Goal: Task Accomplishment & Management: Use online tool/utility

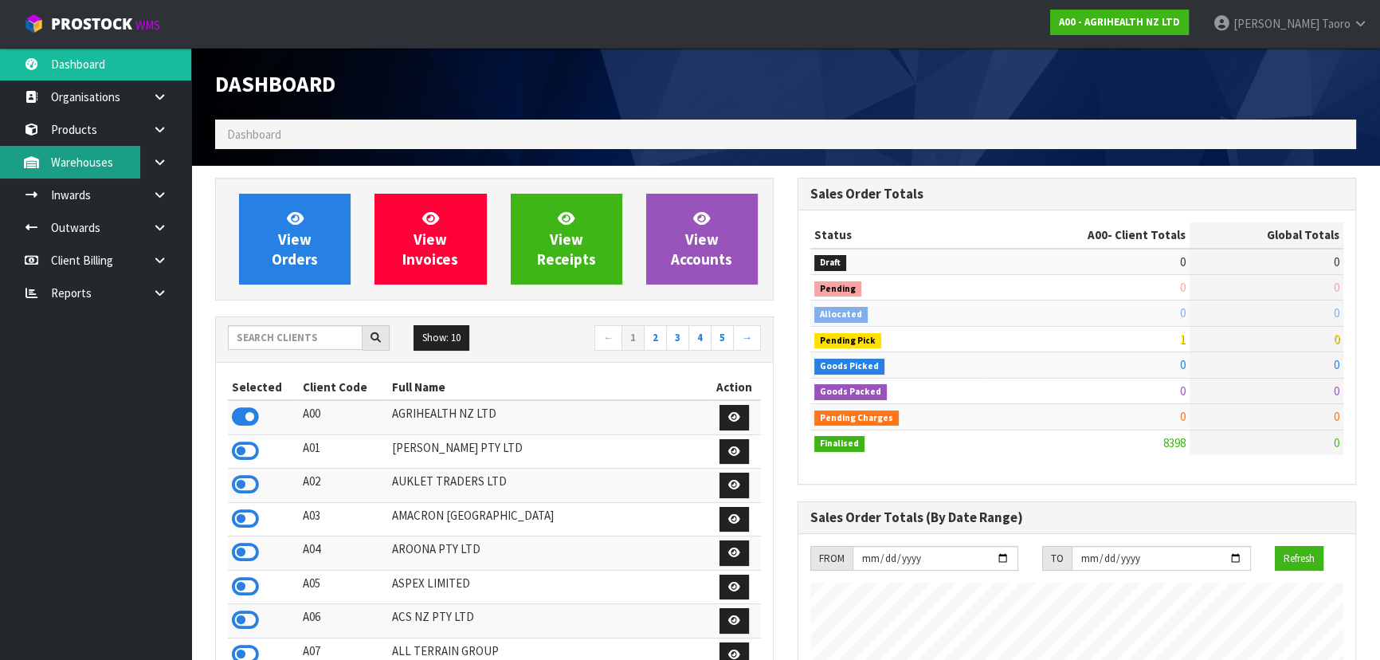
scroll to position [1205, 582]
click at [328, 342] on input "text" at bounding box center [295, 337] width 135 height 25
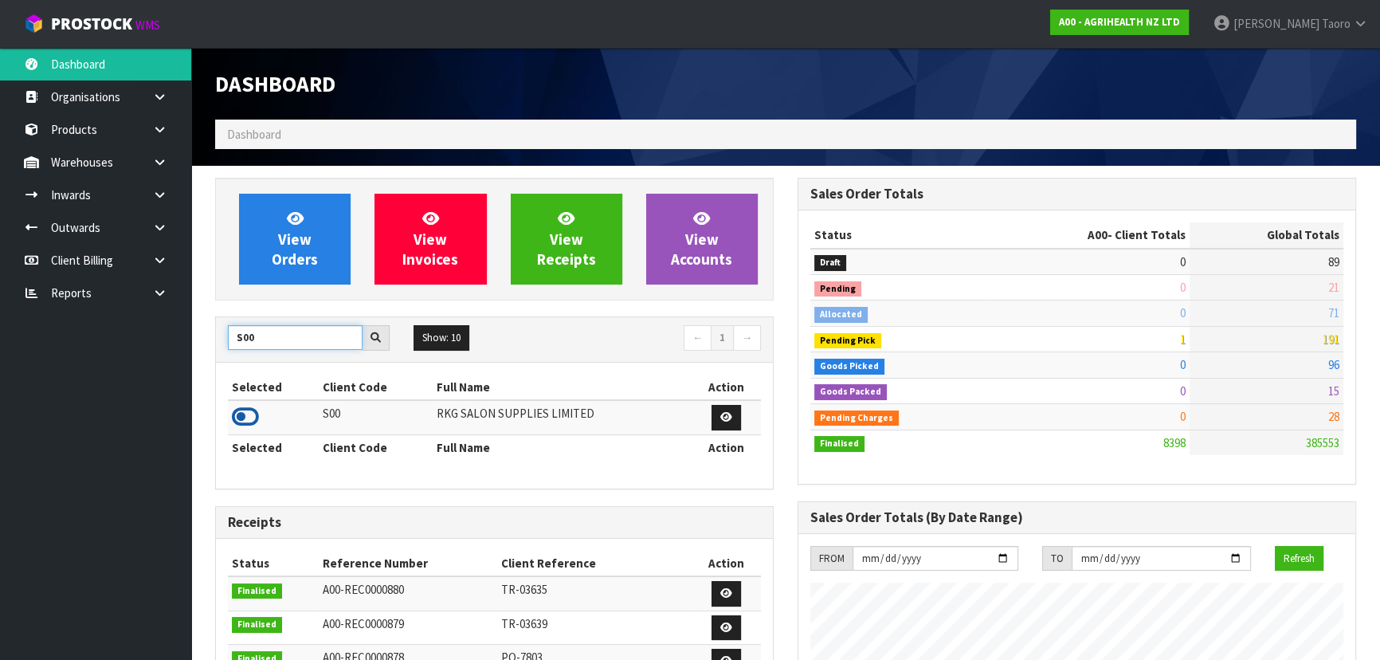
type input "S00"
click at [234, 417] on icon at bounding box center [245, 417] width 27 height 24
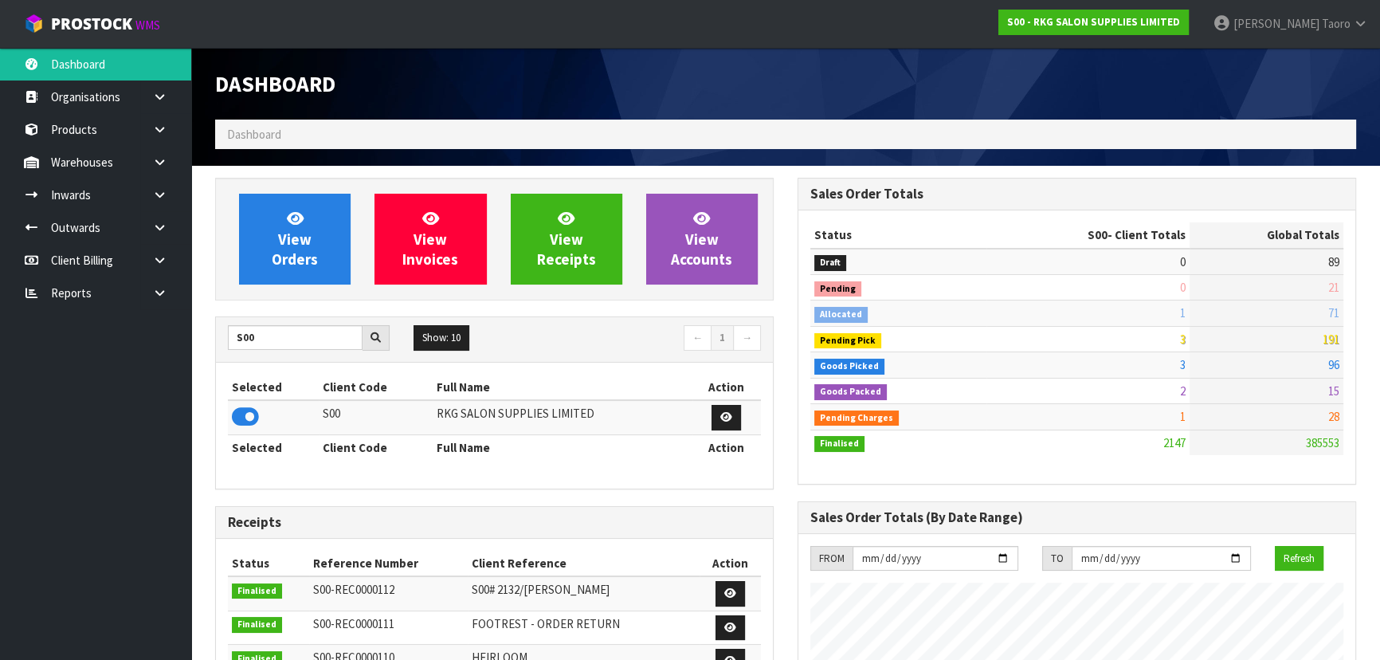
scroll to position [1239, 582]
click at [322, 237] on link "View Orders" at bounding box center [295, 239] width 112 height 91
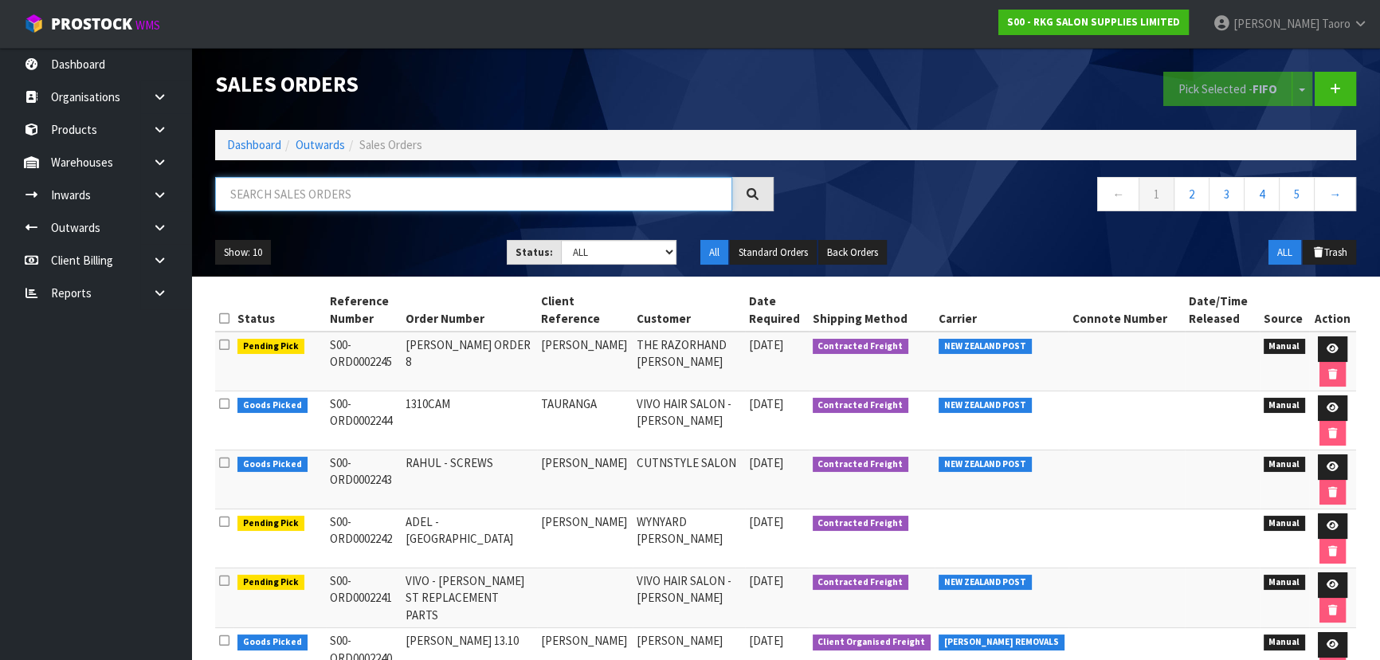
click at [414, 191] on input "text" at bounding box center [473, 194] width 517 height 34
type input "JOB-0417160"
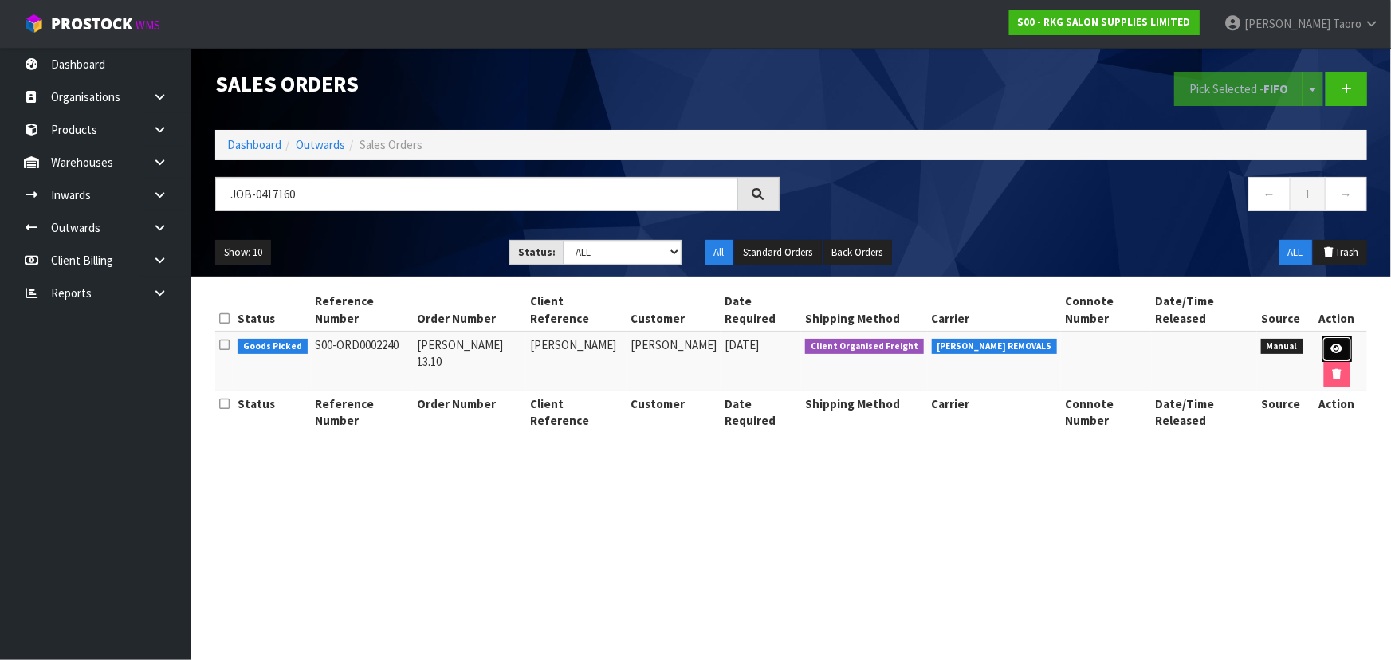
click at [1331, 344] on icon at bounding box center [1337, 349] width 12 height 10
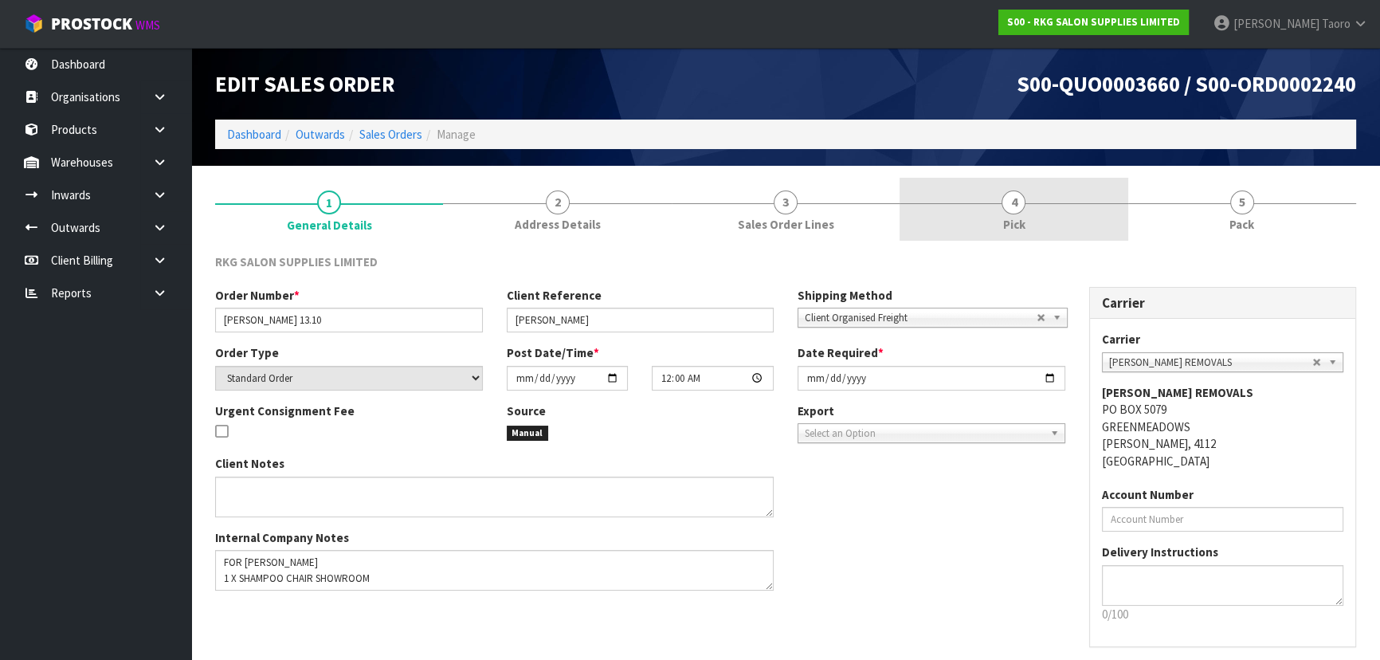
click at [1062, 210] on link "4 Pick" at bounding box center [1014, 209] width 228 height 63
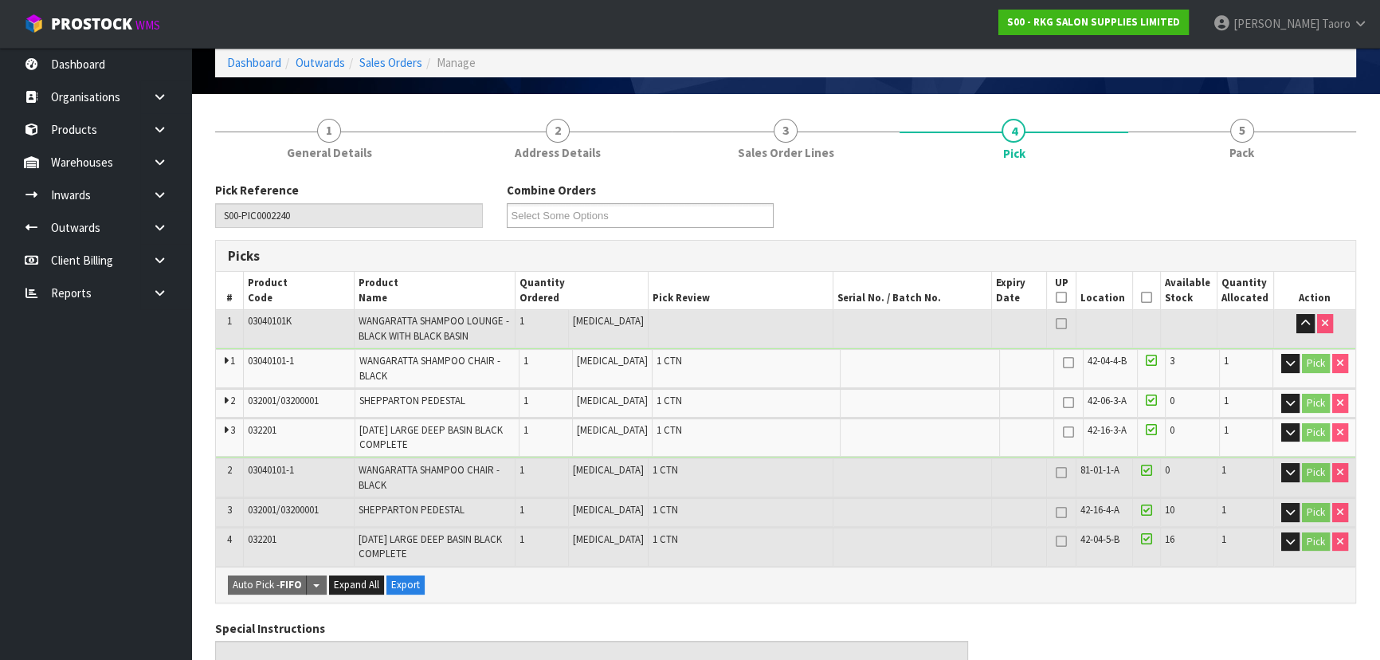
scroll to position [72, 0]
click at [1282, 360] on button "button" at bounding box center [1291, 363] width 18 height 19
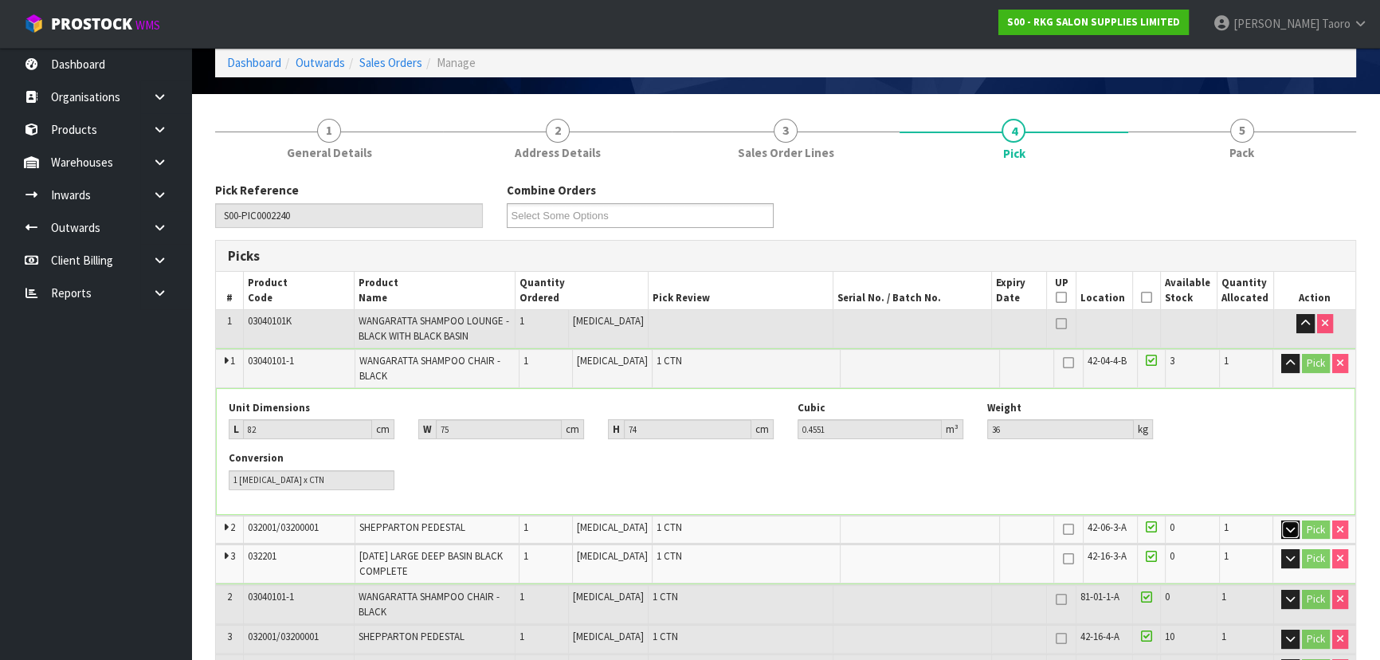
click at [1290, 527] on icon "button" at bounding box center [1290, 529] width 9 height 10
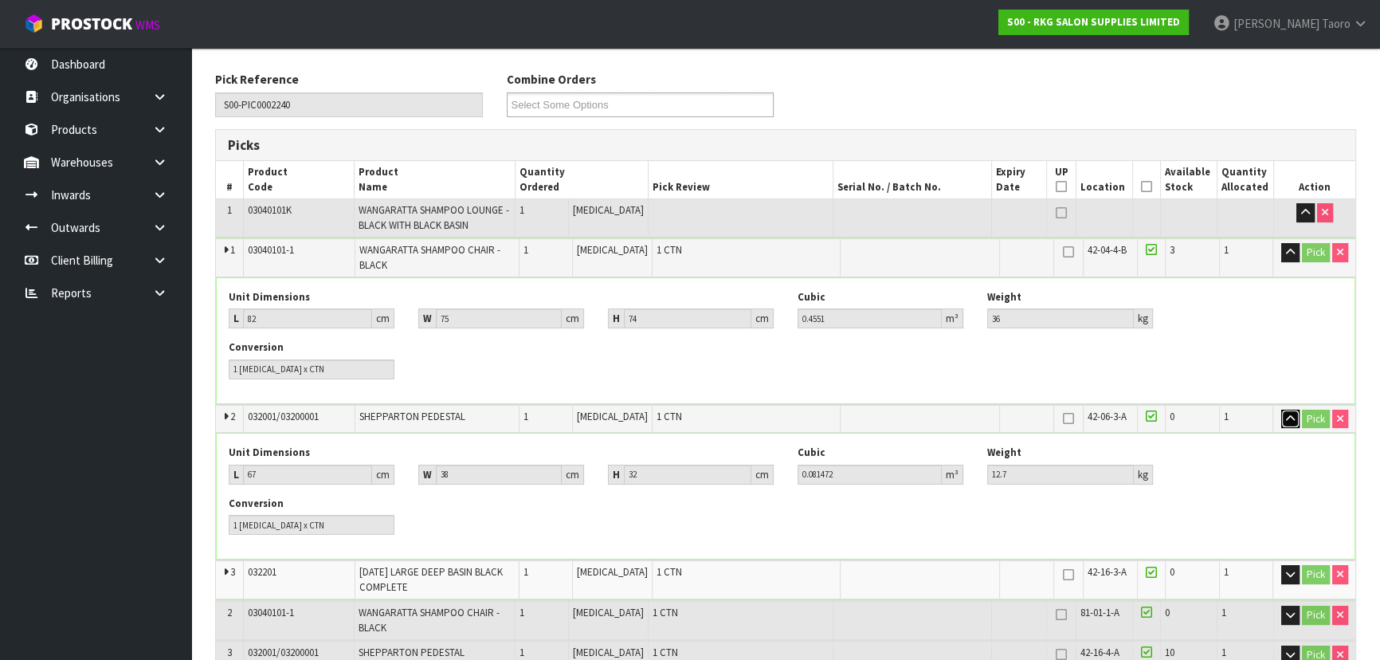
scroll to position [217, 0]
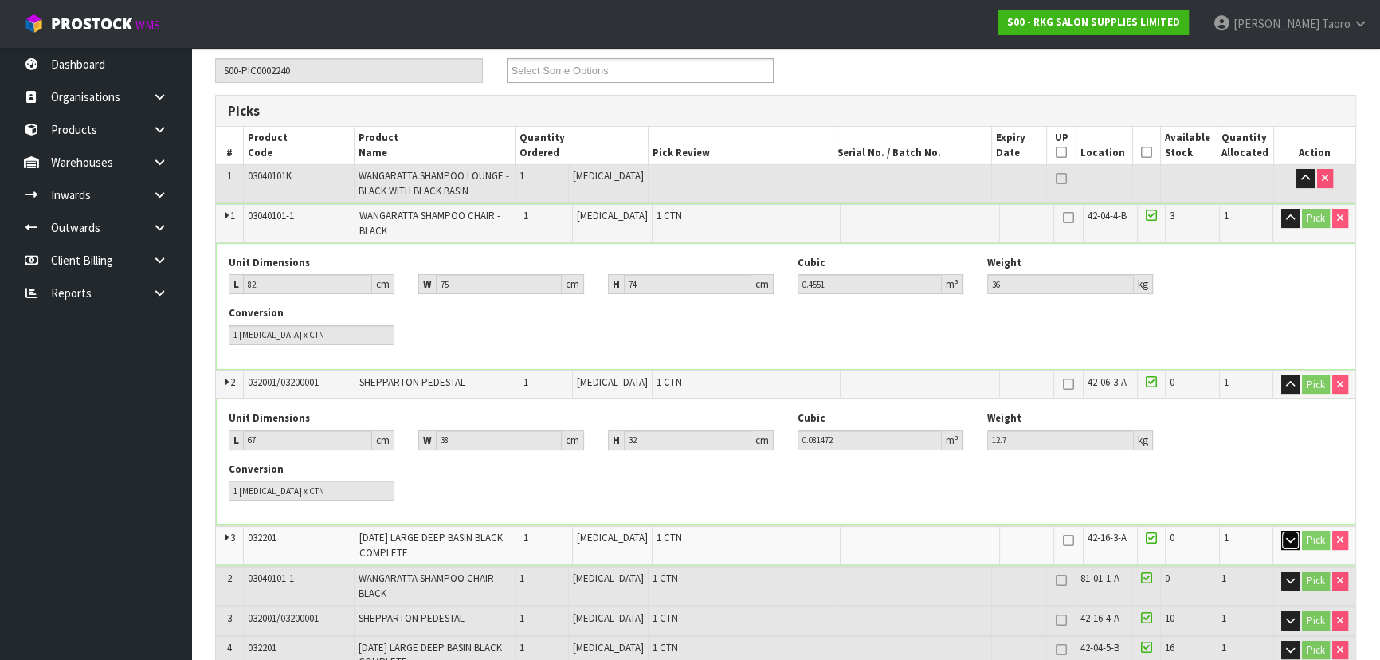
click at [1282, 538] on button "button" at bounding box center [1291, 540] width 18 height 19
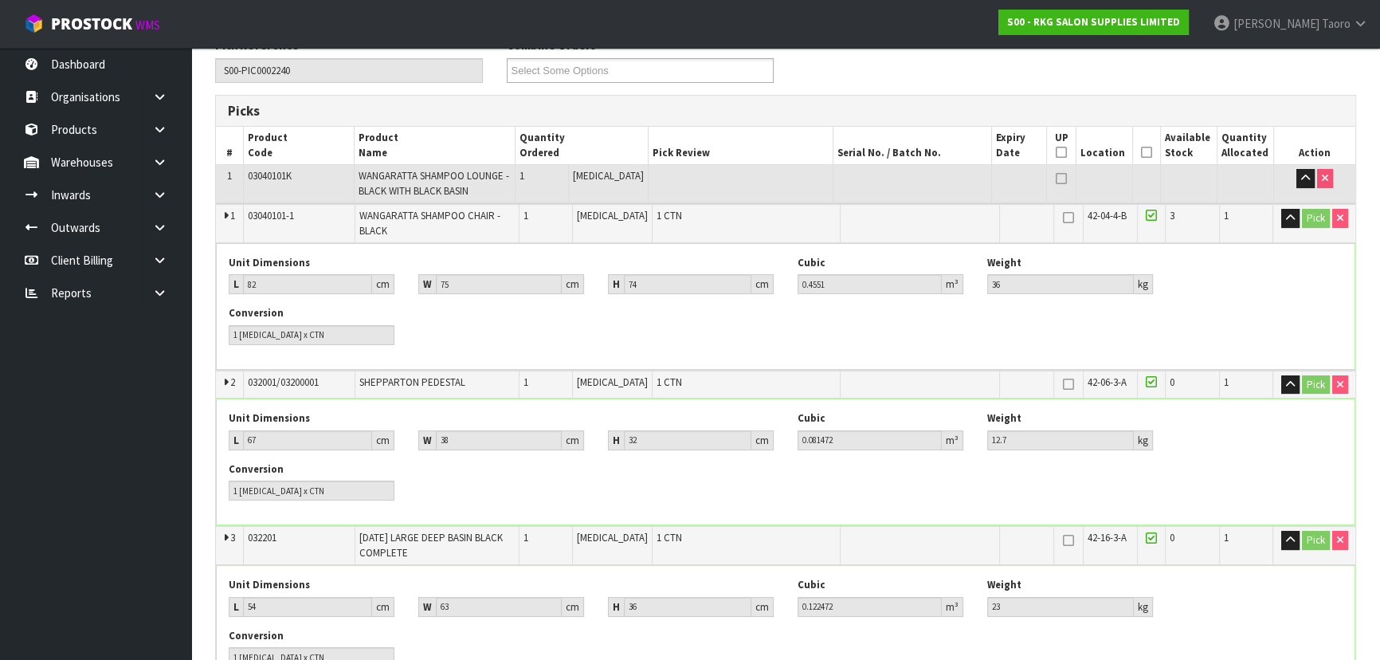
click at [1256, 304] on div "Unit Dimensions L 82 cm W 75 cm H 74 cm Cubic 0.4551 m³ Weight 36 kg" at bounding box center [786, 281] width 1138 height 50
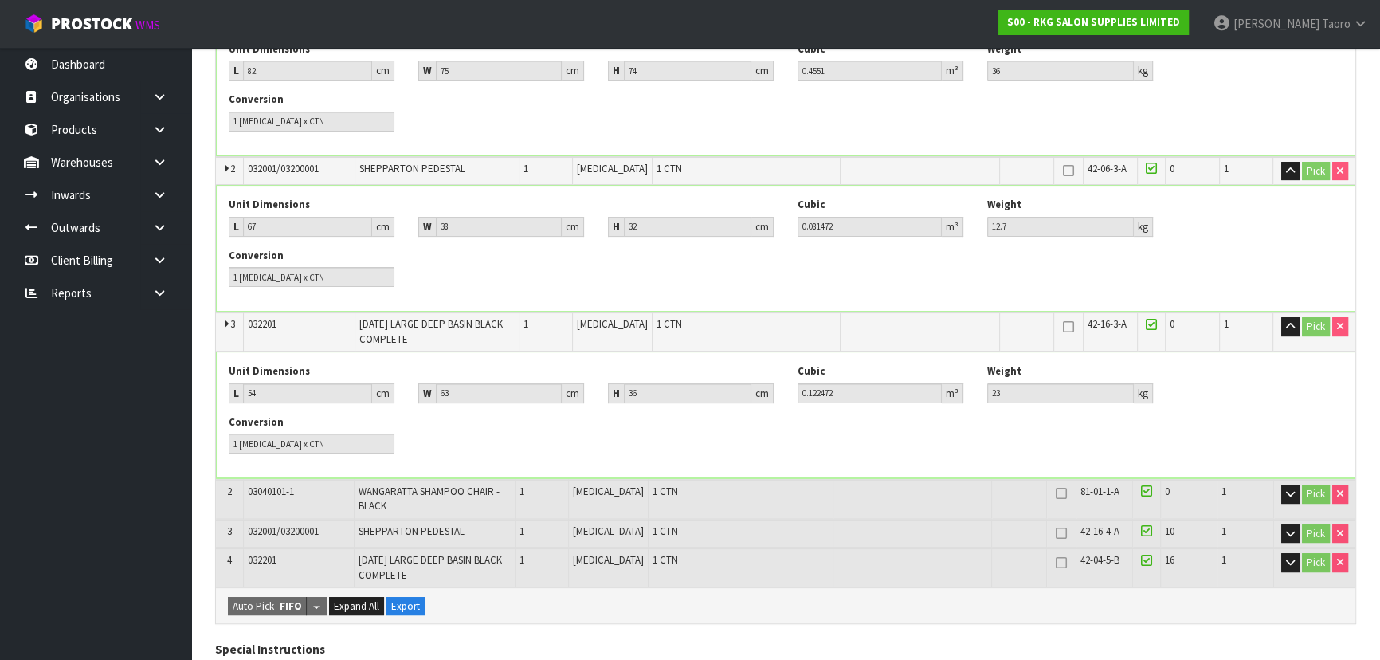
scroll to position [507, 0]
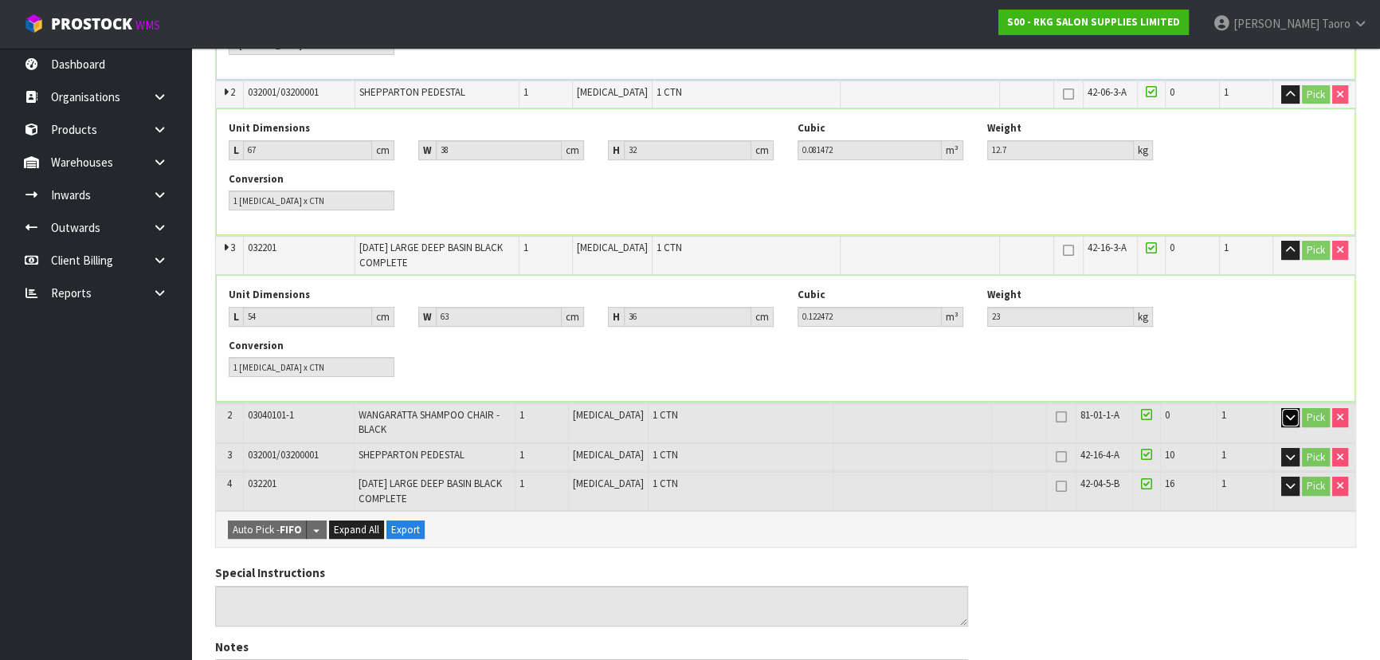
click at [1289, 418] on icon "button" at bounding box center [1290, 417] width 9 height 10
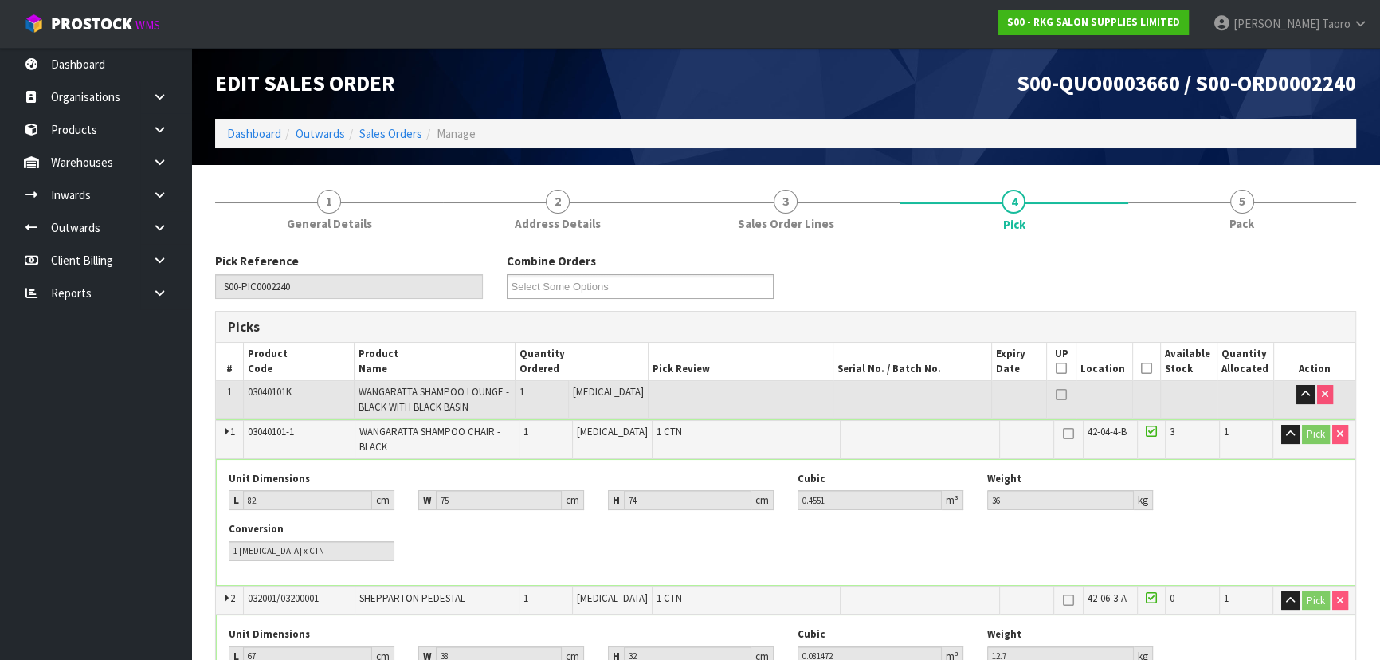
scroll to position [0, 0]
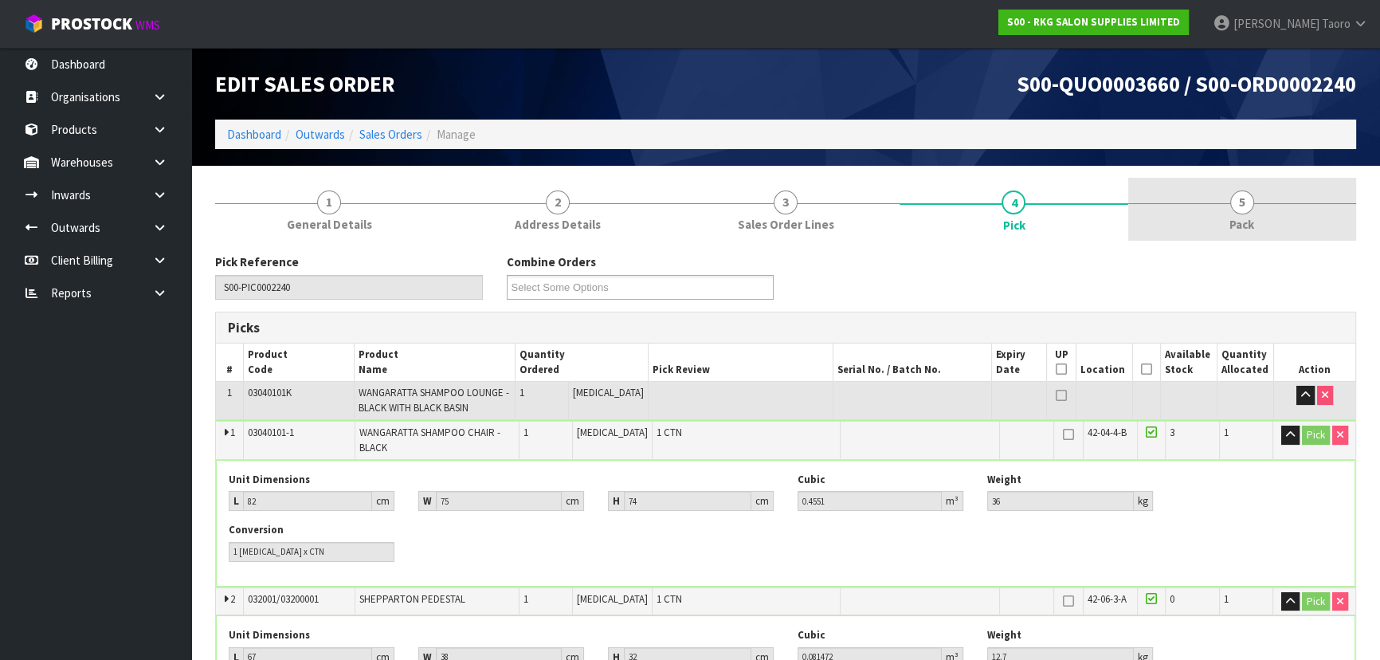
click at [1239, 212] on span "5" at bounding box center [1243, 202] width 24 height 24
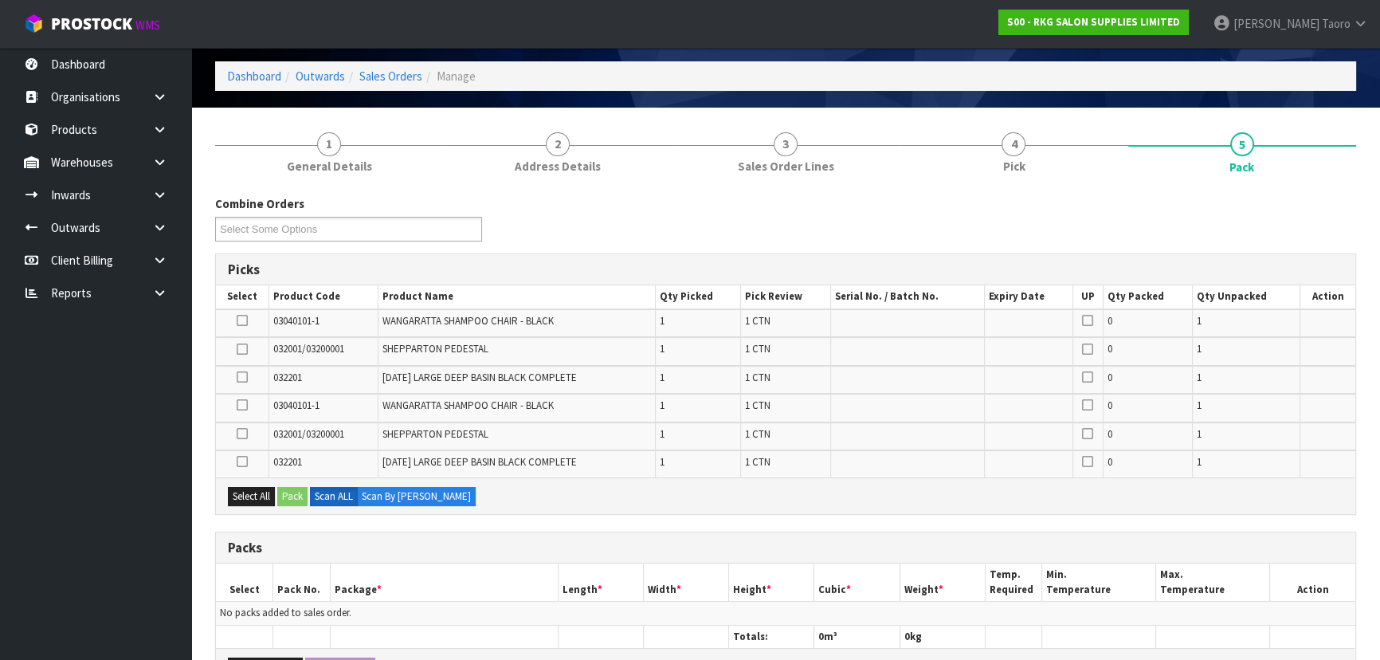
scroll to position [217, 0]
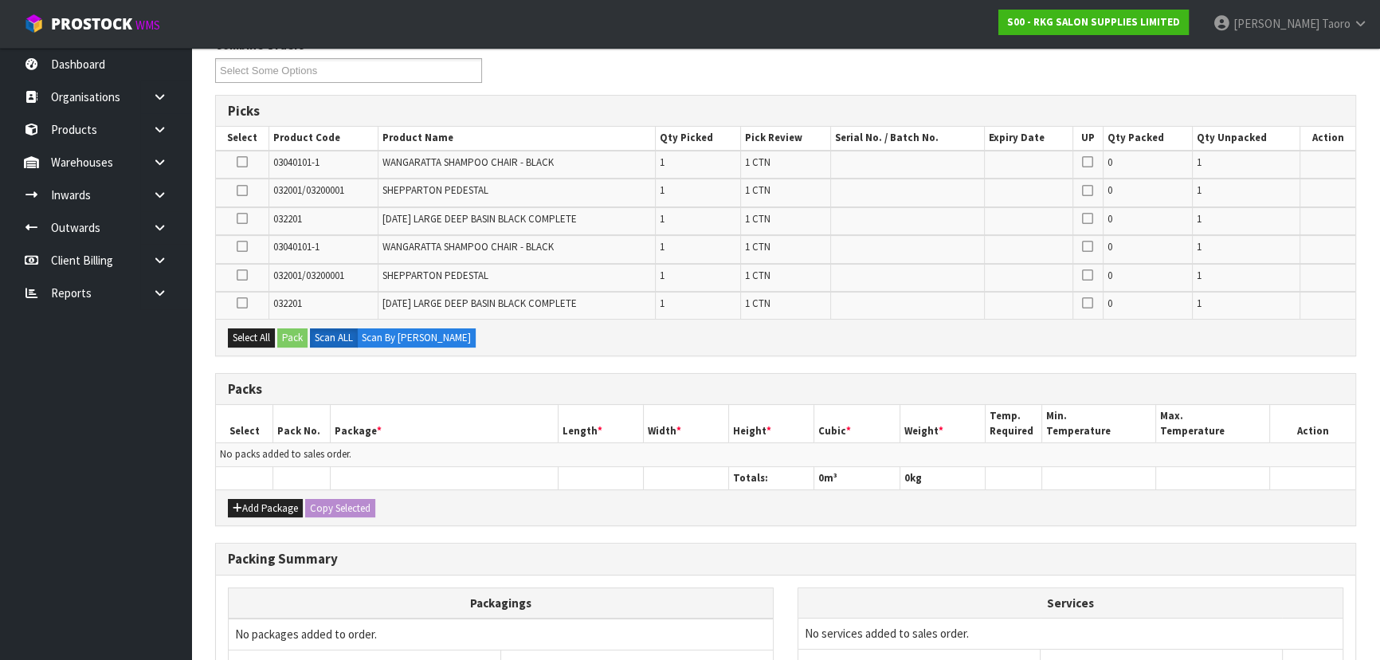
click at [244, 162] on icon at bounding box center [242, 162] width 11 height 1
click at [0, 0] on input "checkbox" at bounding box center [0, 0] width 0 height 0
click at [289, 335] on button "Pack" at bounding box center [292, 337] width 30 height 19
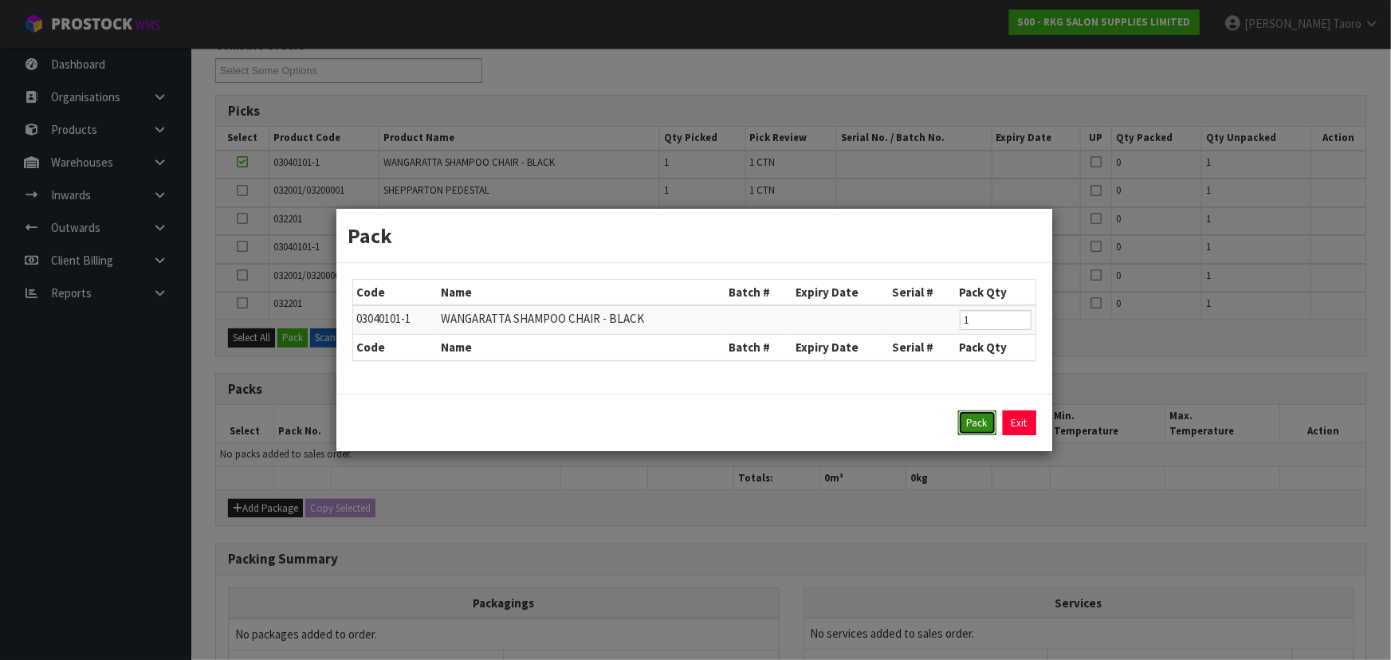
click at [980, 418] on button "Pack" at bounding box center [977, 423] width 38 height 26
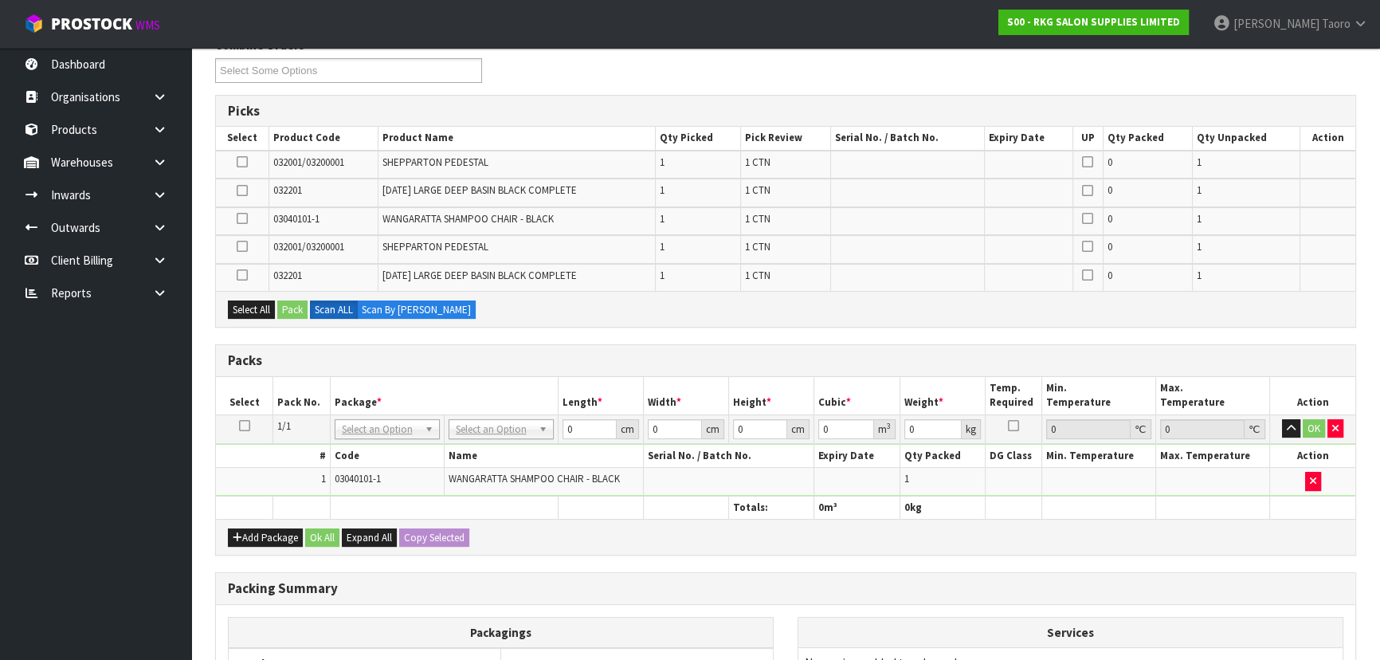
click at [244, 162] on icon at bounding box center [242, 162] width 11 height 1
click at [0, 0] on input "checkbox" at bounding box center [0, 0] width 0 height 0
click at [289, 310] on button "Pack" at bounding box center [292, 309] width 30 height 19
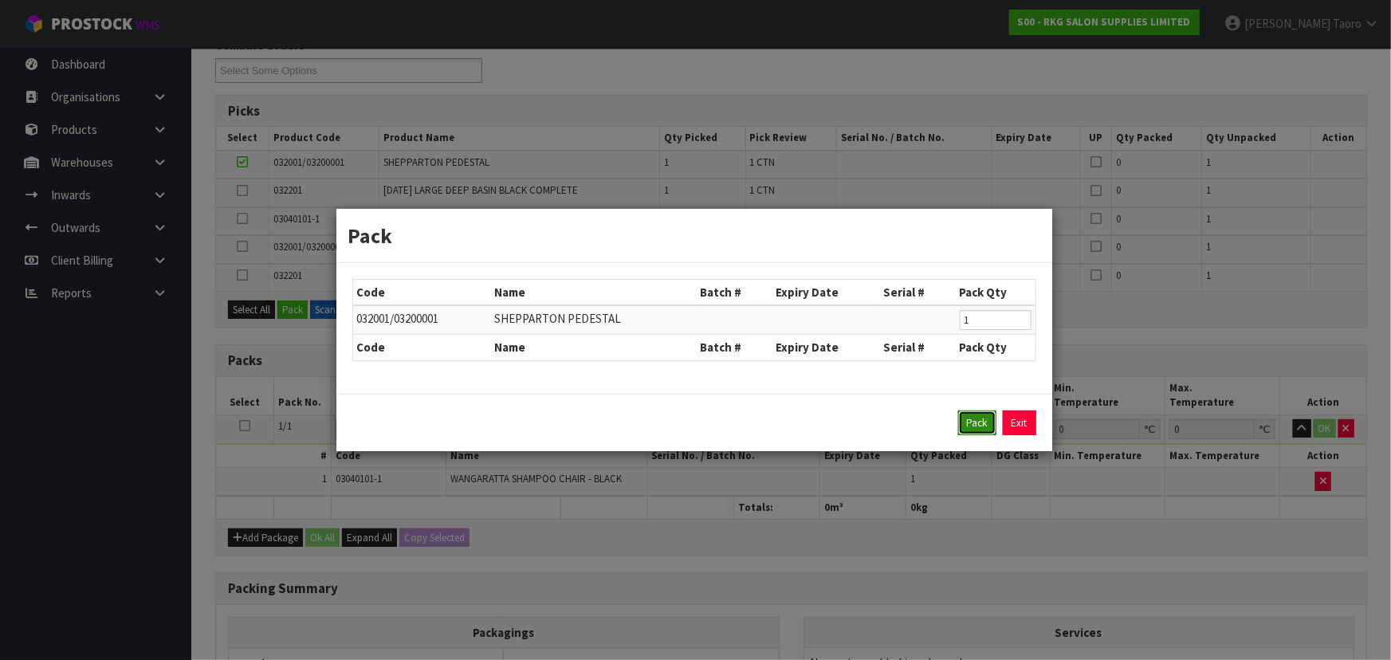
click at [974, 427] on button "Pack" at bounding box center [977, 423] width 38 height 26
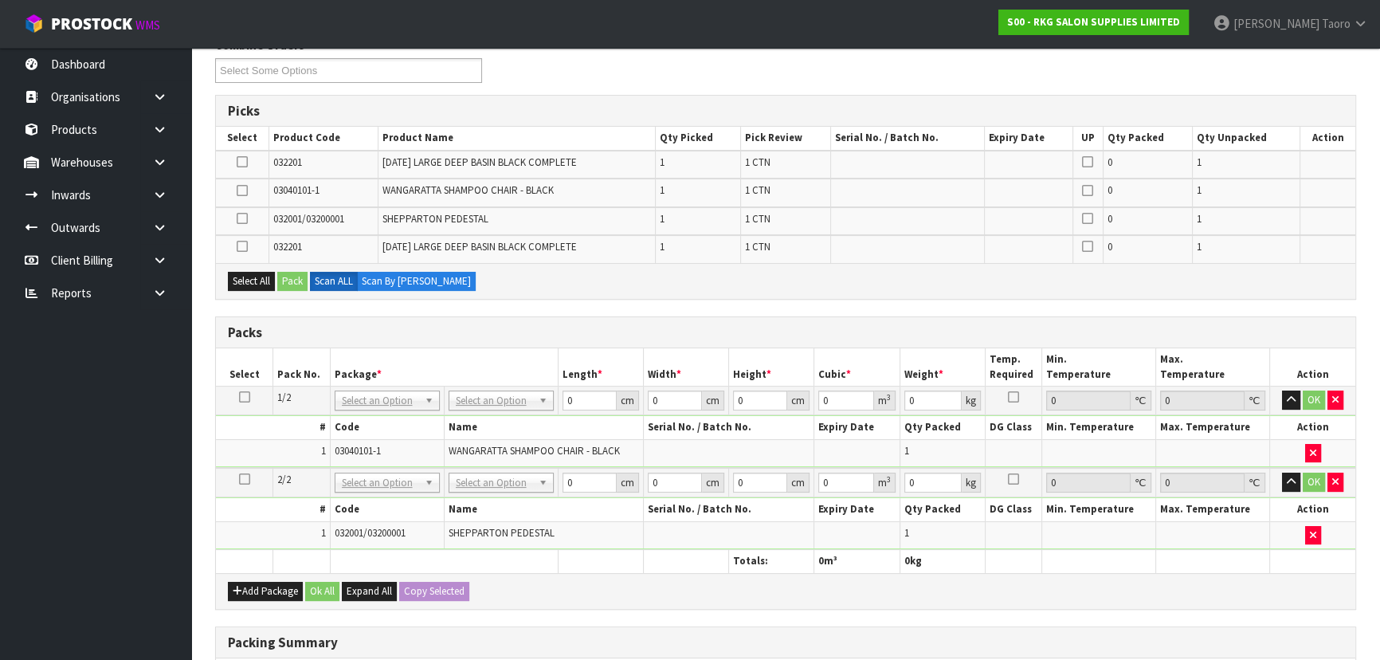
click at [246, 219] on icon at bounding box center [242, 218] width 11 height 1
click at [0, 0] on input "checkbox" at bounding box center [0, 0] width 0 height 0
click at [298, 280] on button "Pack" at bounding box center [292, 281] width 30 height 19
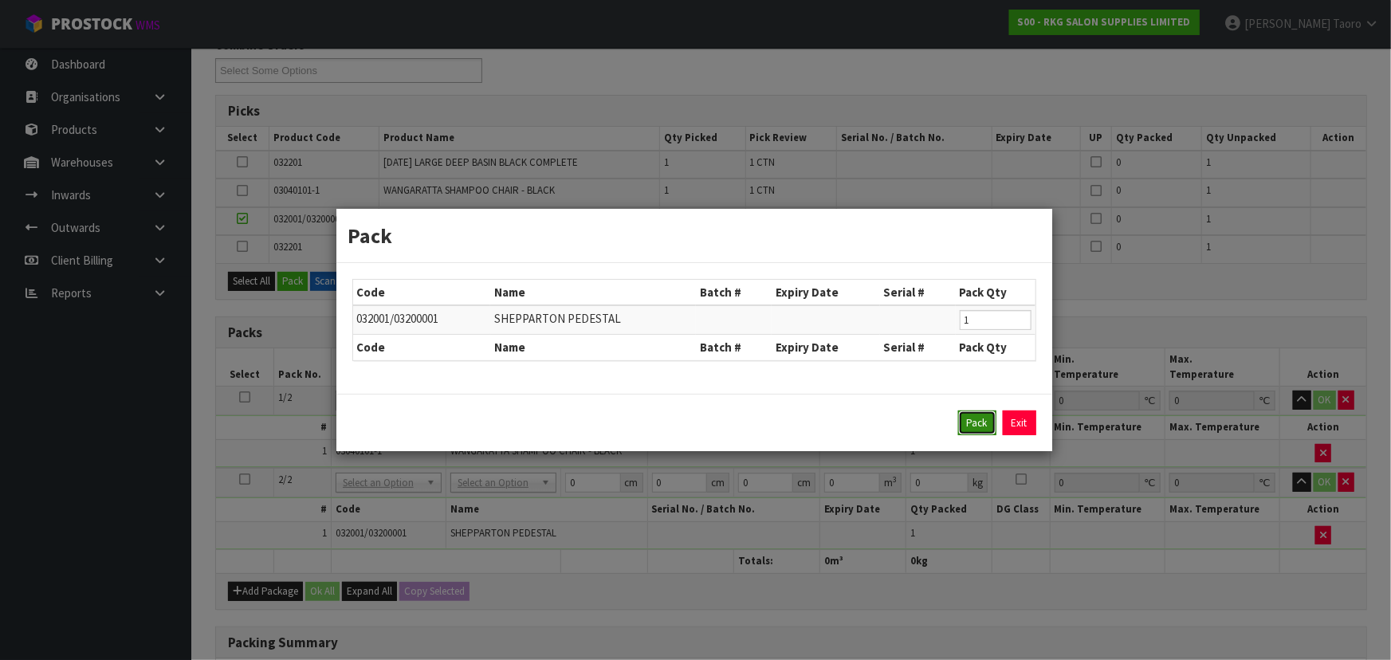
click at [985, 427] on button "Pack" at bounding box center [977, 423] width 38 height 26
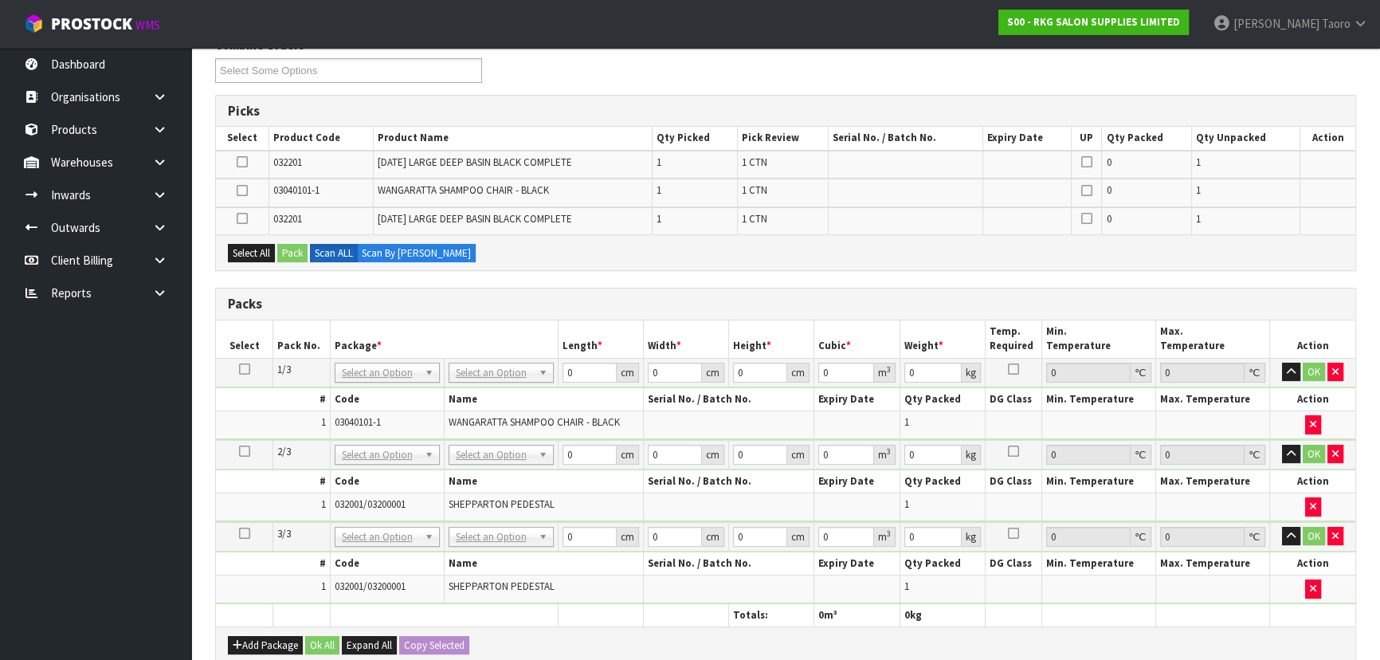
click at [246, 218] on icon at bounding box center [242, 218] width 11 height 1
click at [0, 0] on input "checkbox" at bounding box center [0, 0] width 0 height 0
click at [302, 247] on button "Pack" at bounding box center [292, 253] width 30 height 19
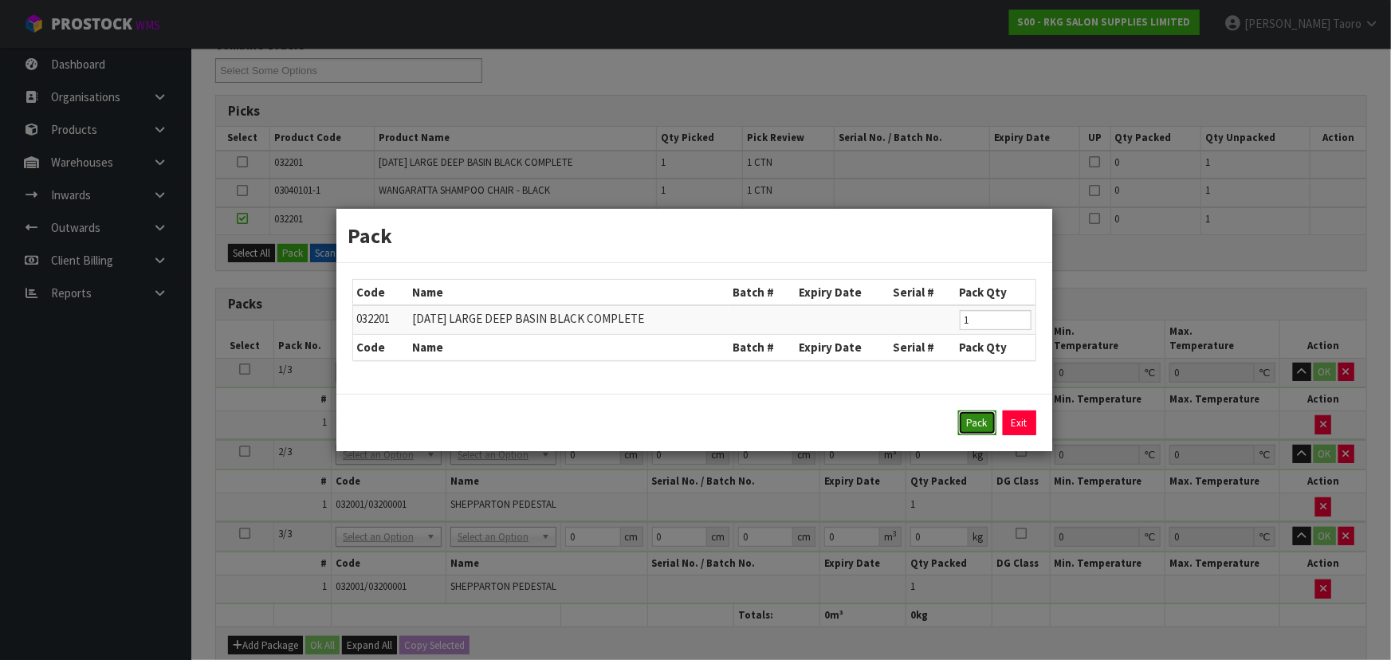
click at [983, 432] on button "Pack" at bounding box center [977, 423] width 38 height 26
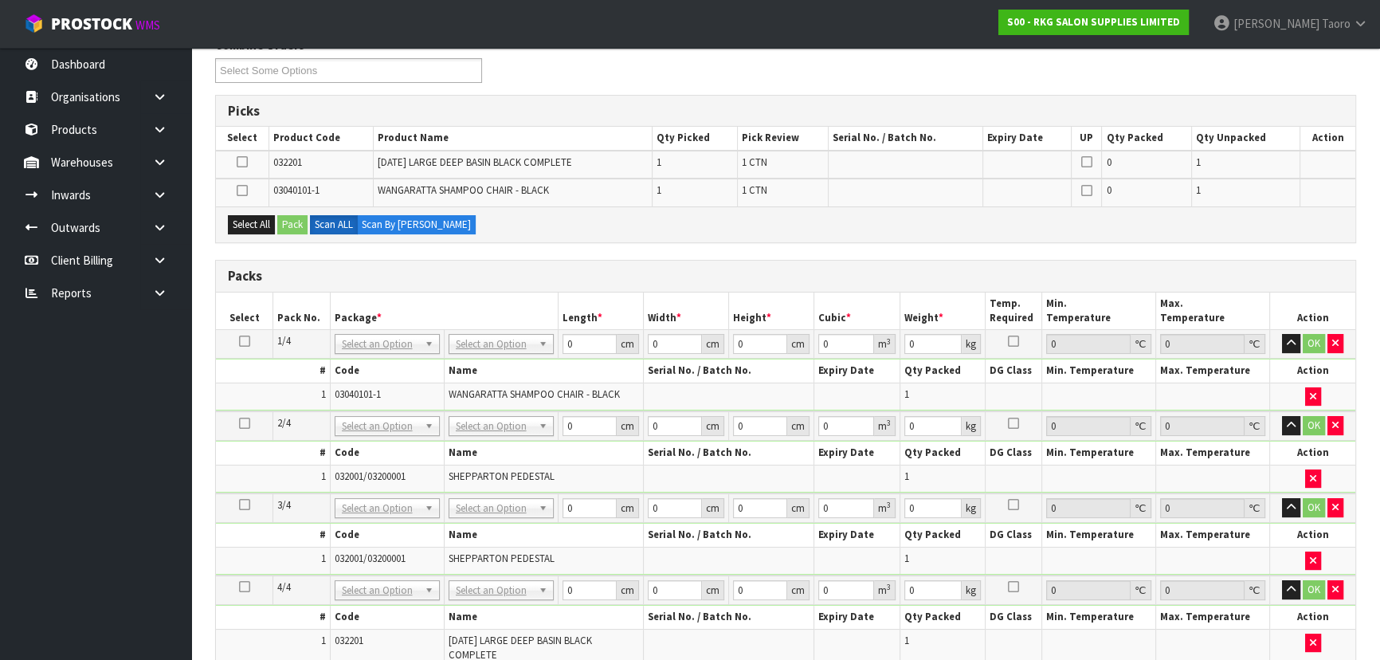
click at [241, 162] on icon at bounding box center [242, 162] width 11 height 1
click at [0, 0] on input "checkbox" at bounding box center [0, 0] width 0 height 0
click at [299, 223] on button "Pack" at bounding box center [292, 224] width 30 height 19
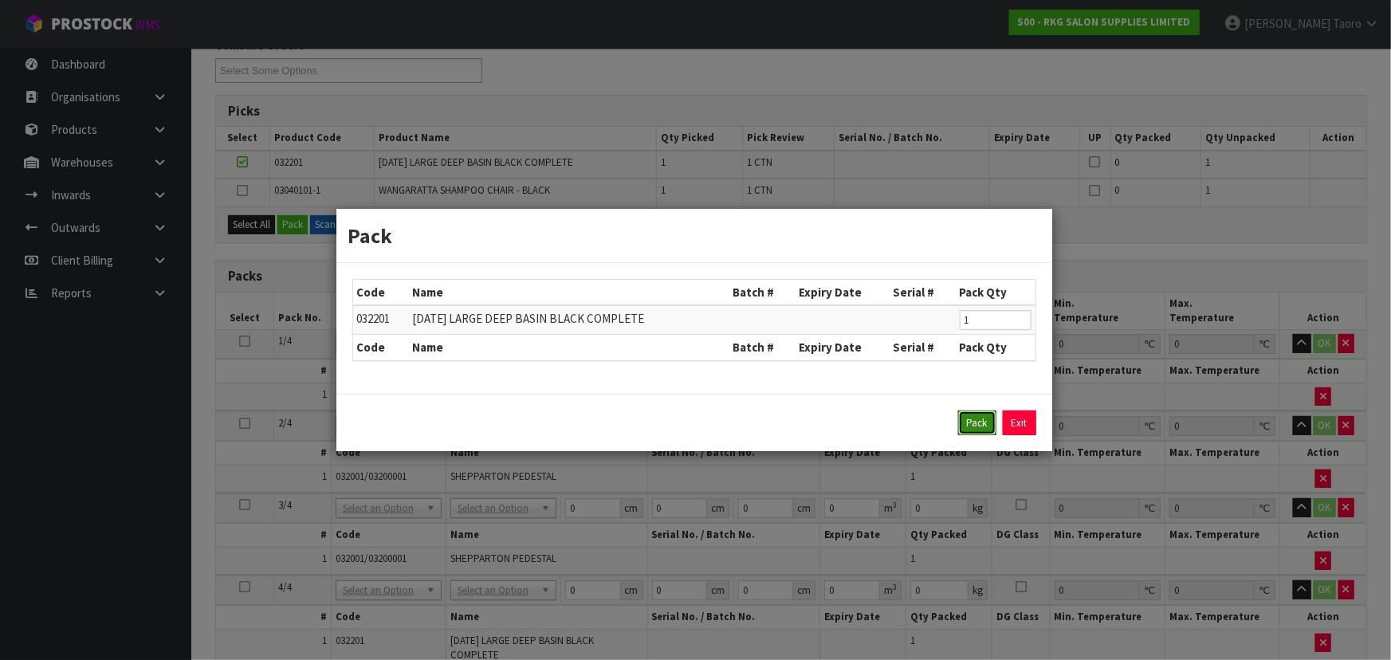
click at [972, 422] on button "Pack" at bounding box center [977, 423] width 38 height 26
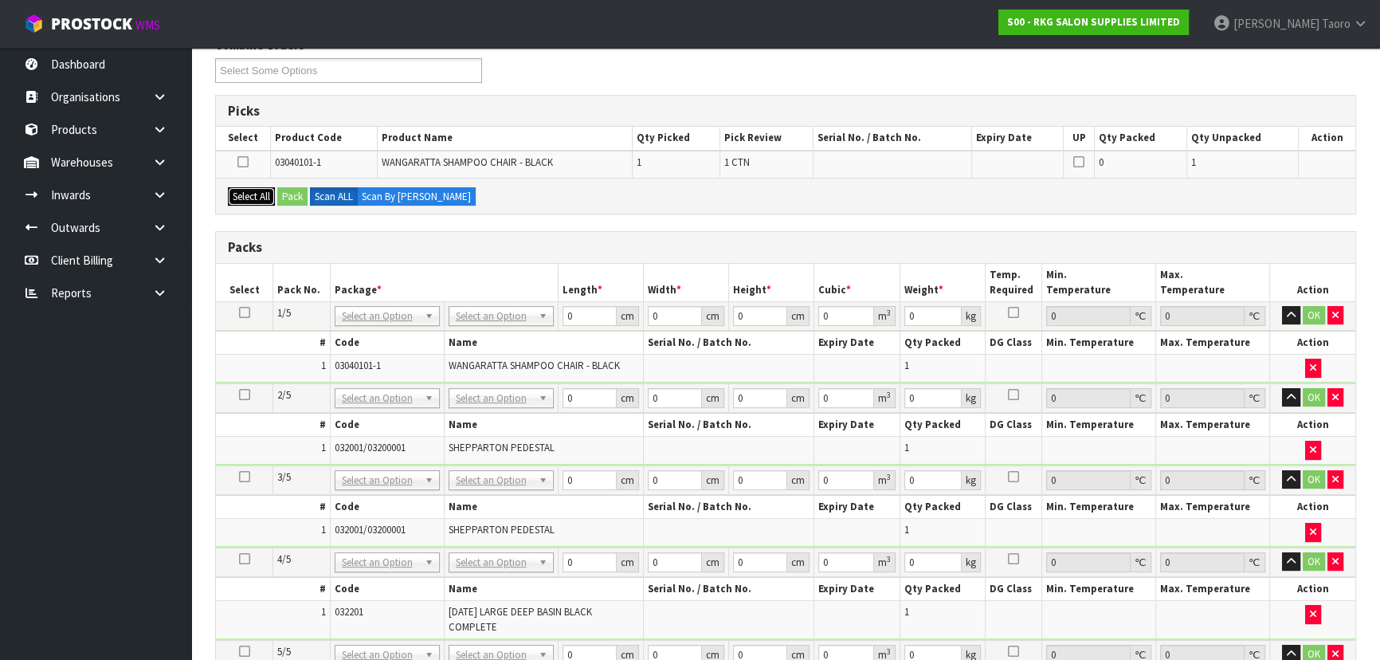
click at [253, 193] on button "Select All" at bounding box center [251, 196] width 47 height 19
click at [288, 198] on button "Pack" at bounding box center [292, 196] width 30 height 19
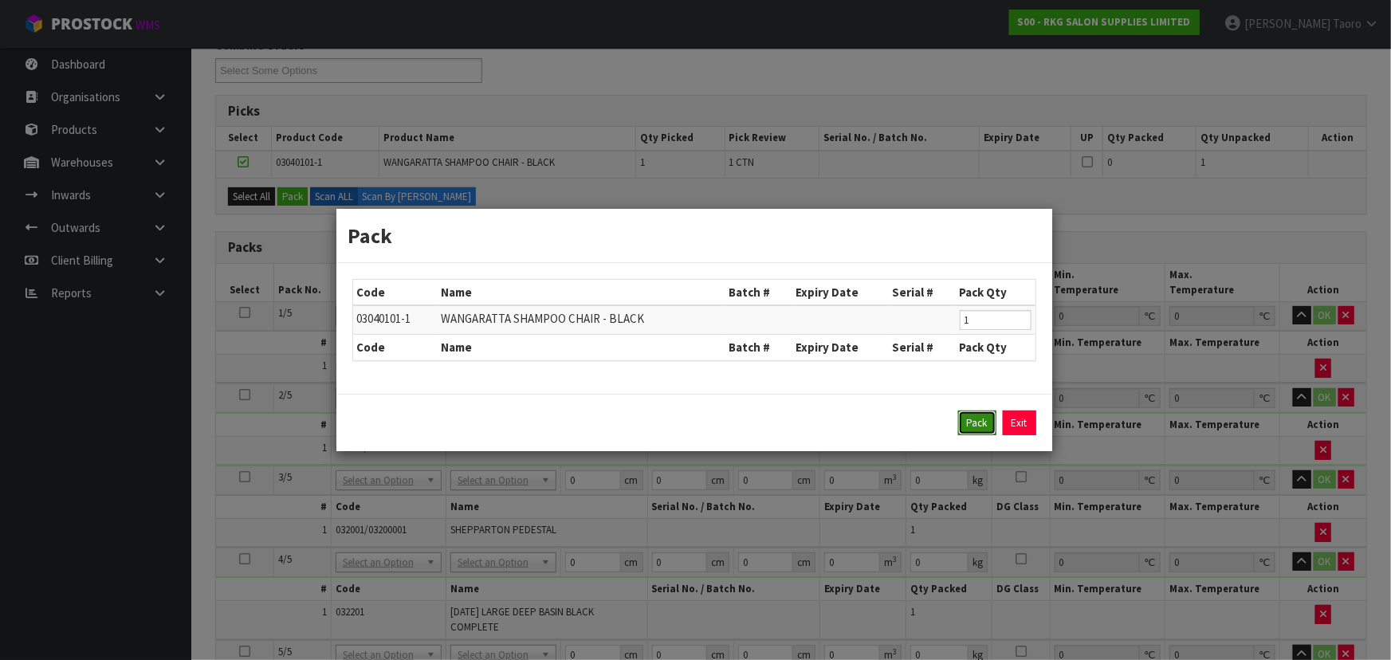
click at [988, 420] on button "Pack" at bounding box center [977, 423] width 38 height 26
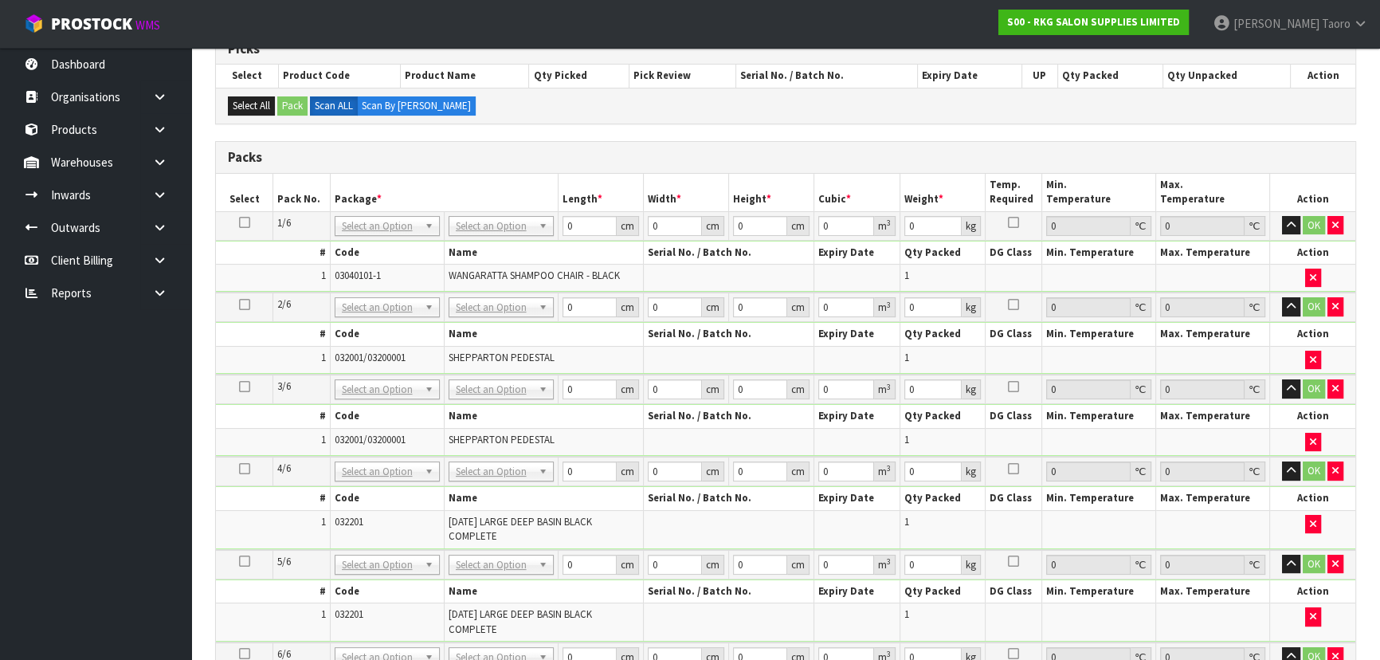
scroll to position [362, 0]
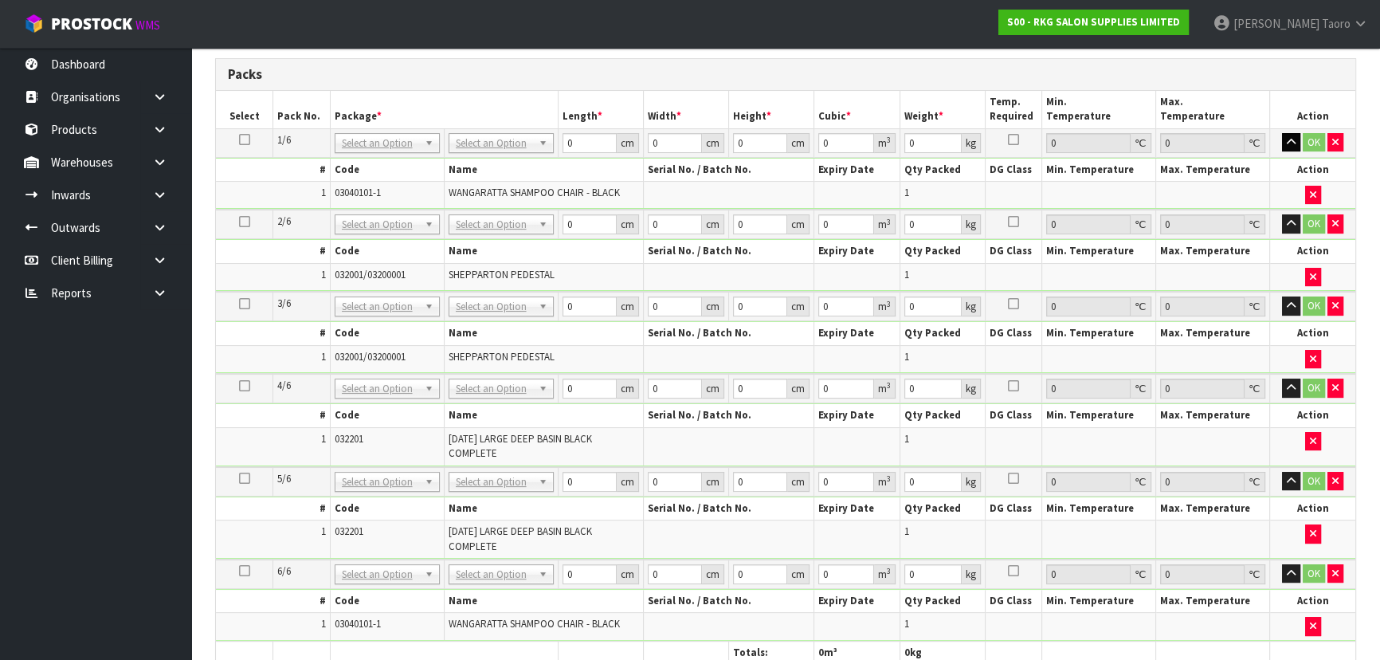
click at [1290, 150] on td "OK" at bounding box center [1312, 142] width 85 height 29
click at [1291, 145] on button "button" at bounding box center [1291, 142] width 18 height 19
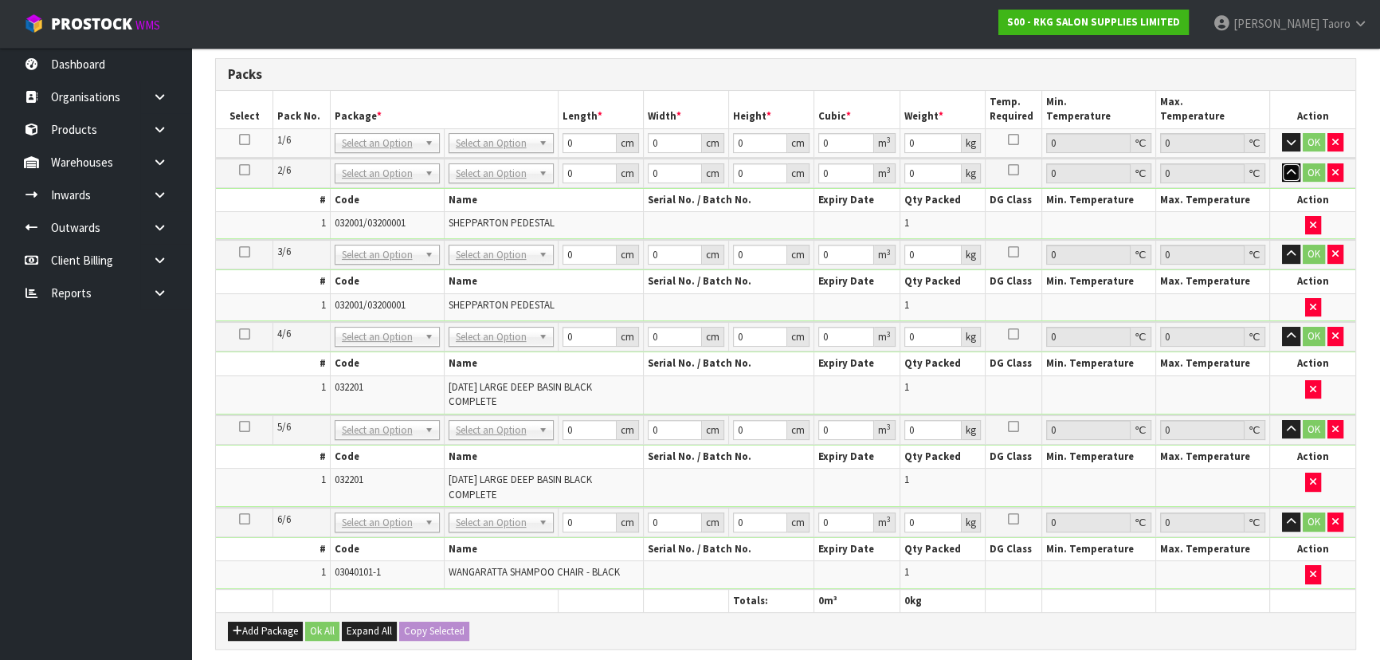
click at [1297, 175] on button "button" at bounding box center [1291, 172] width 18 height 19
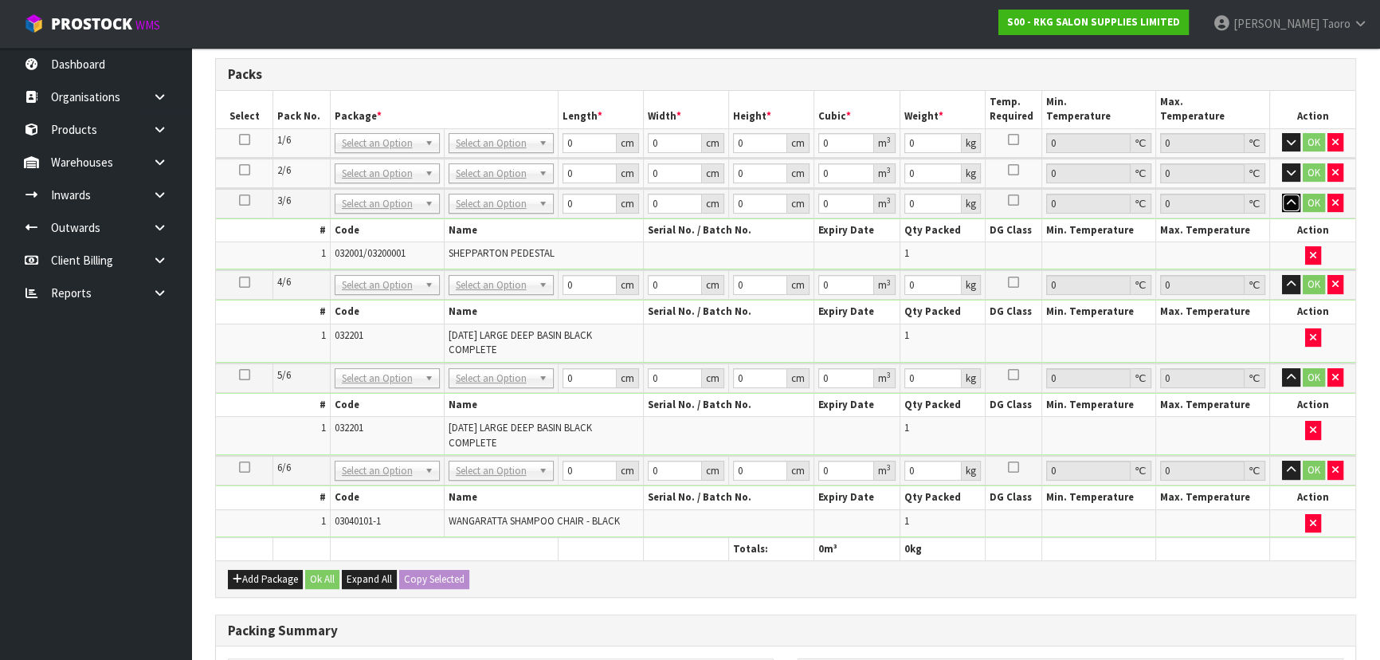
click at [1295, 200] on icon "button" at bounding box center [1291, 203] width 9 height 10
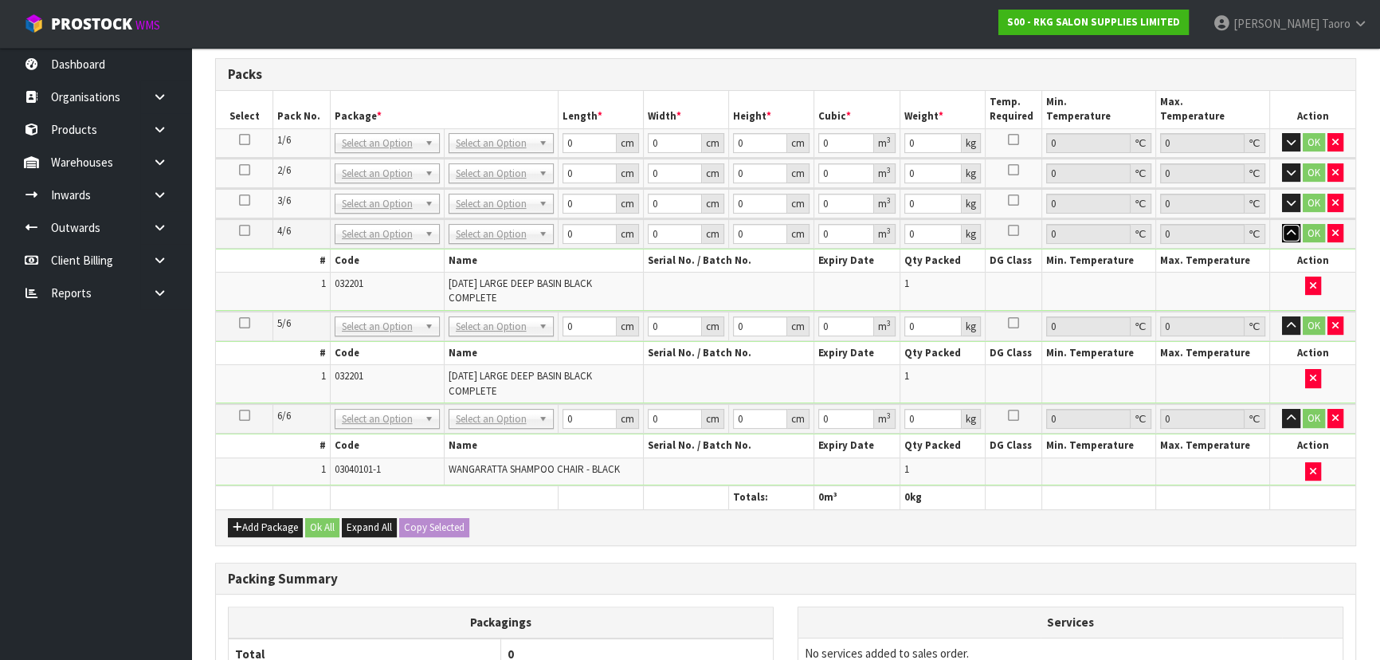
click at [1294, 224] on button "button" at bounding box center [1291, 233] width 18 height 19
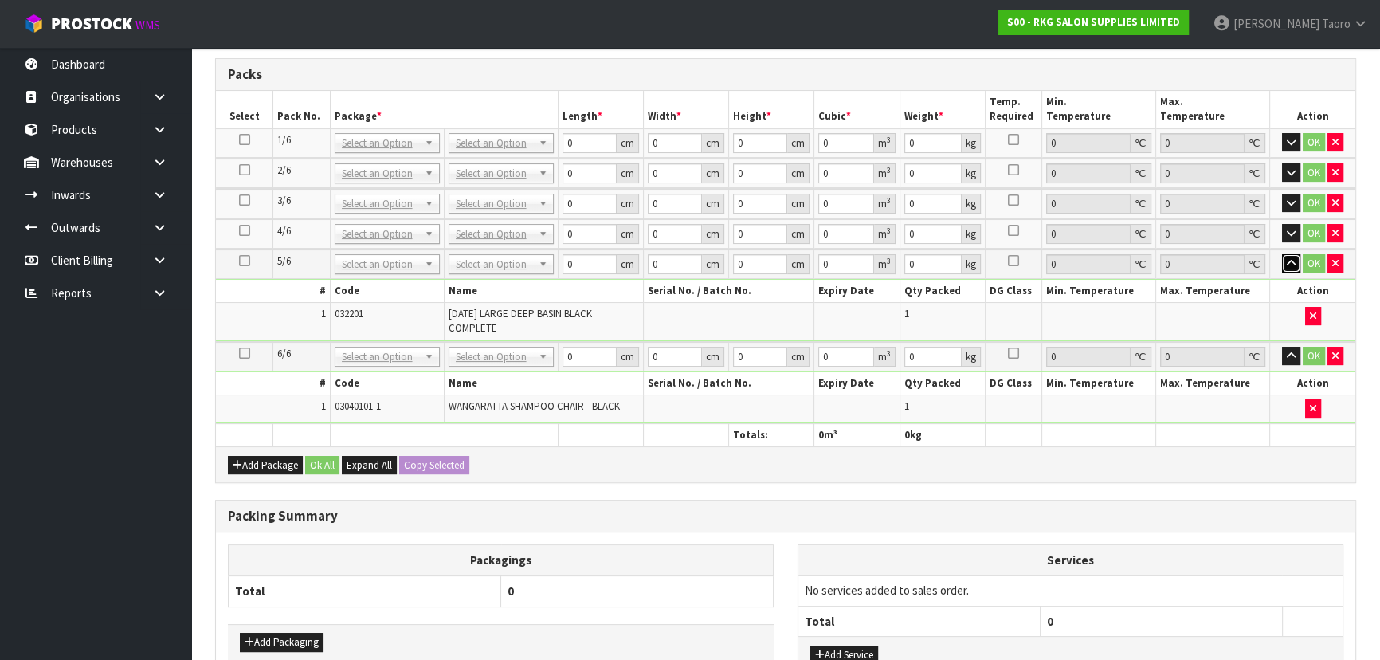
drag, startPoint x: 1295, startPoint y: 253, endPoint x: 1298, endPoint y: 265, distance: 12.2
click at [1296, 254] on button "button" at bounding box center [1291, 263] width 18 height 19
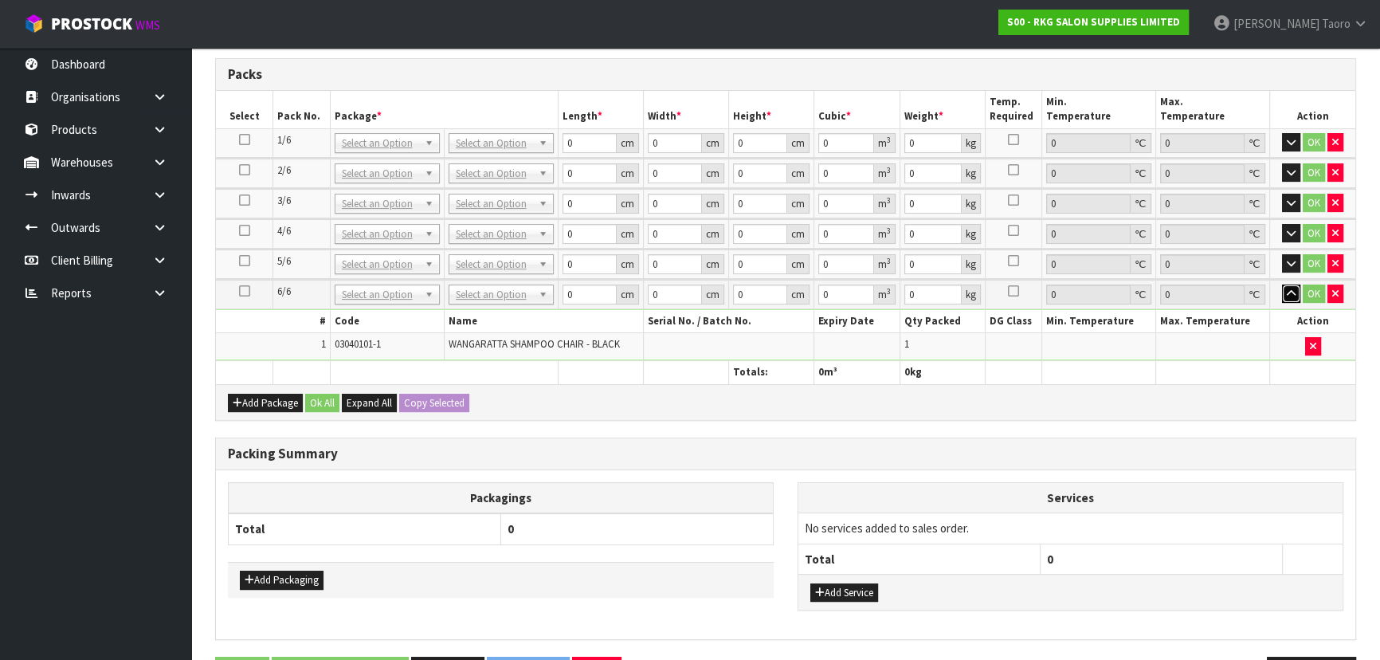
click at [1290, 293] on icon "button" at bounding box center [1291, 294] width 9 height 10
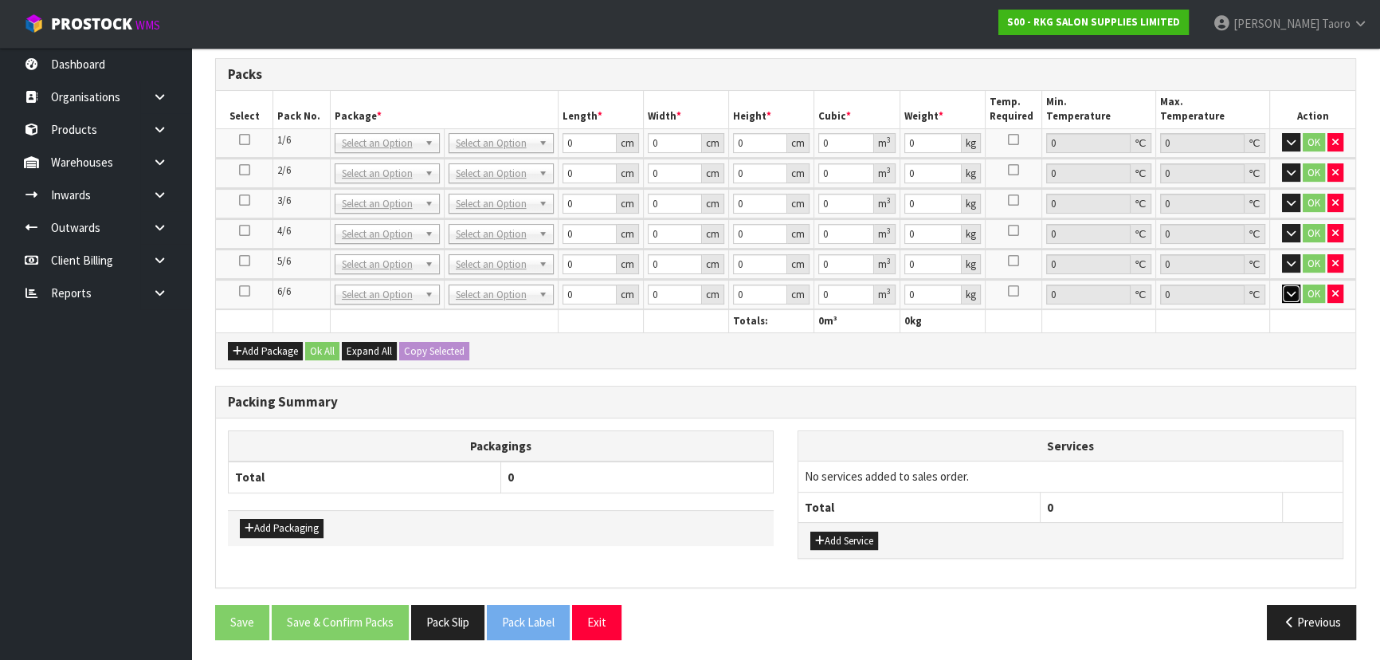
scroll to position [360, 0]
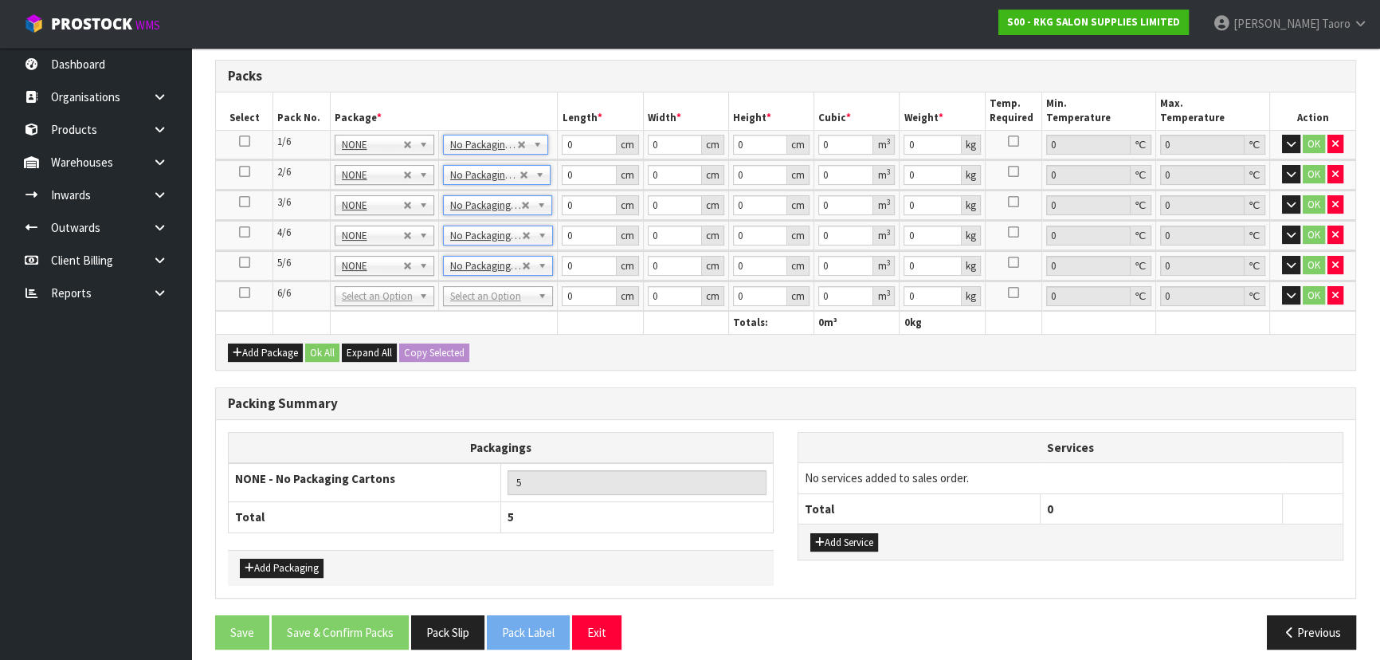
click at [530, 303] on td "No Packaging Cartons PLT GEN120 (1200 X 1000) PLT ONE WAY SKID CHEP HIRE PALLET…" at bounding box center [498, 295] width 120 height 29
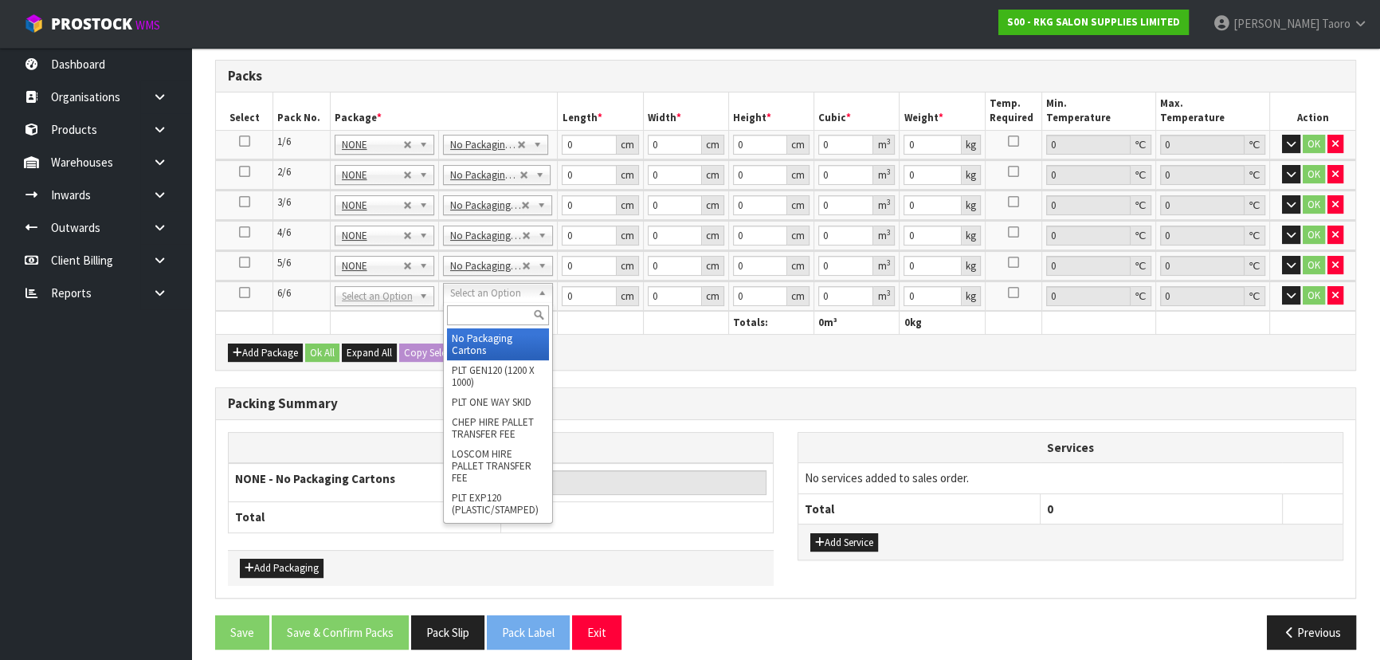
type input "6"
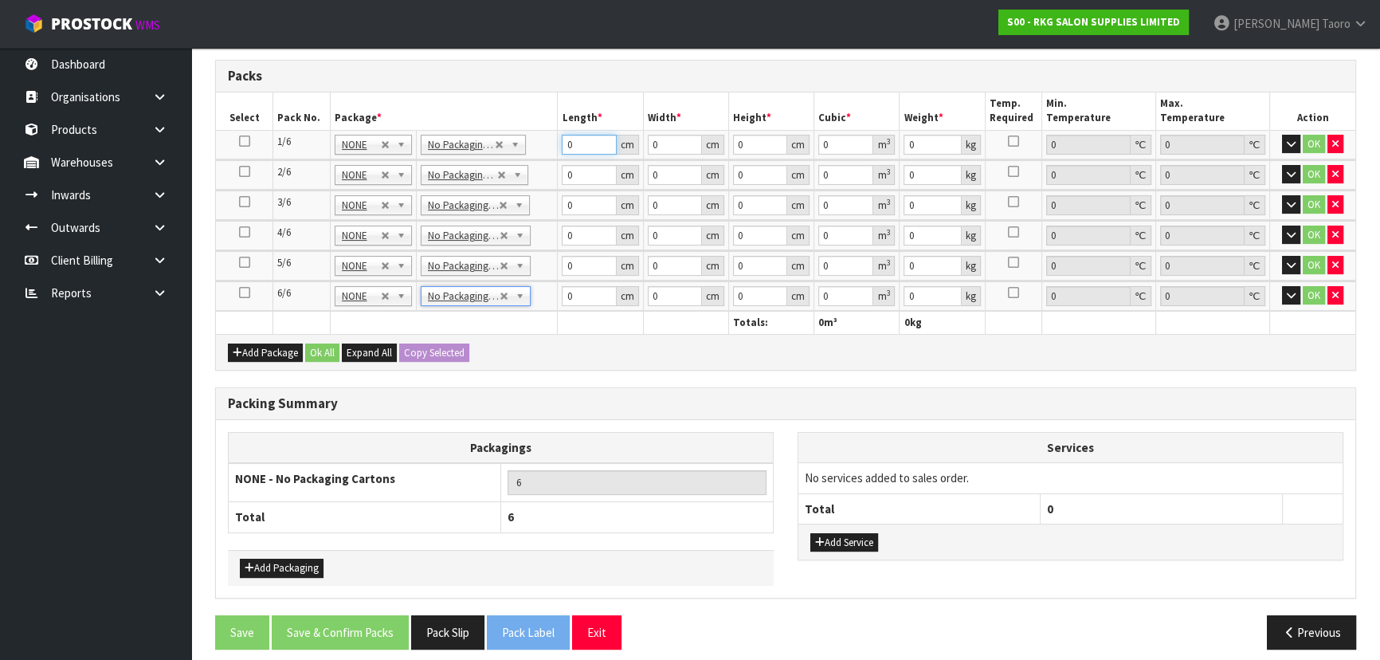
click at [589, 143] on input "0" at bounding box center [589, 145] width 54 height 20
type input "82"
type input "75"
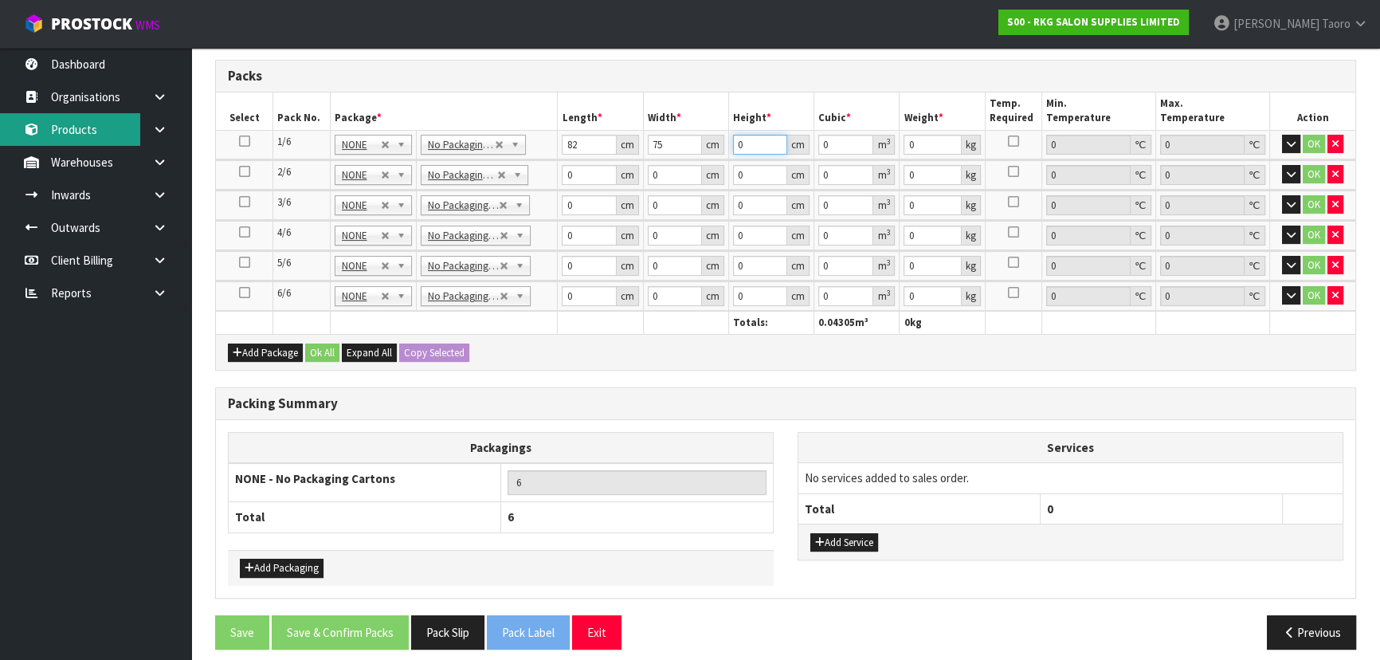
type input "7"
type input "0.04305"
type input "74"
type input "0.4551"
type input "74"
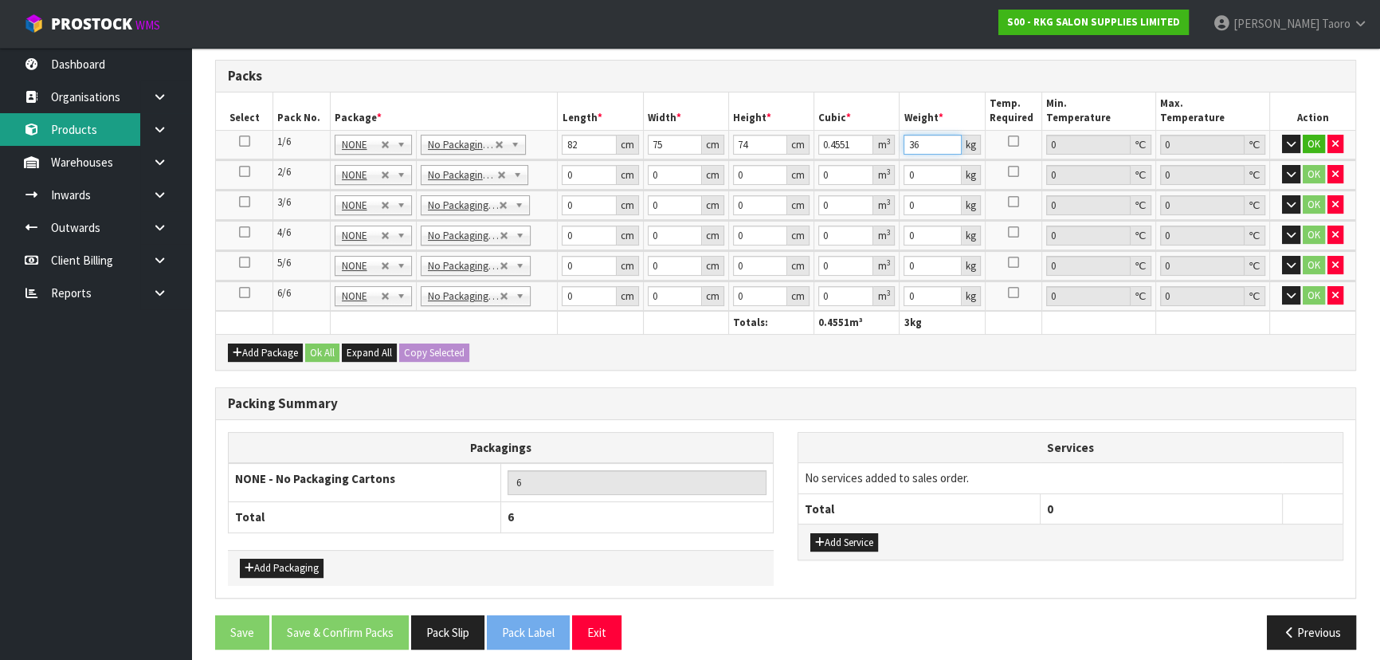
type input "36"
type input "67"
type input "38"
type input "3"
type input "0.007638"
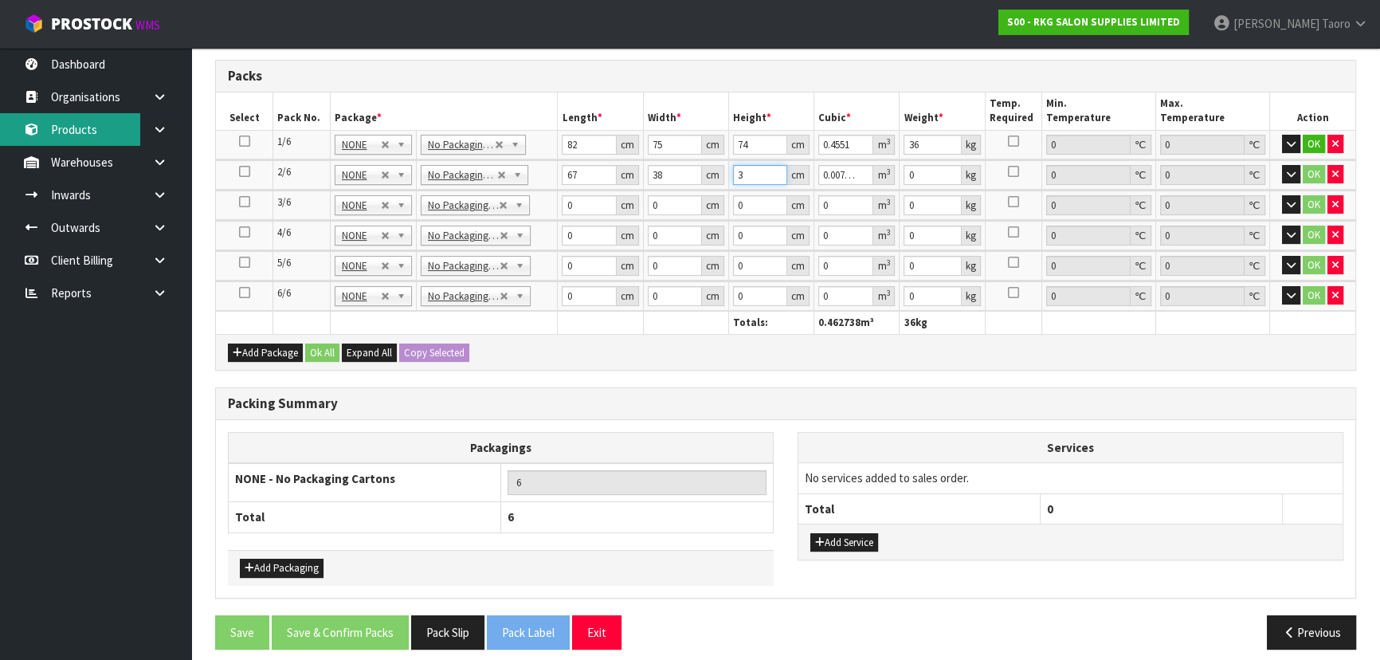
type input "32"
type input "0.081472"
type input "32"
type input "13"
type input "67"
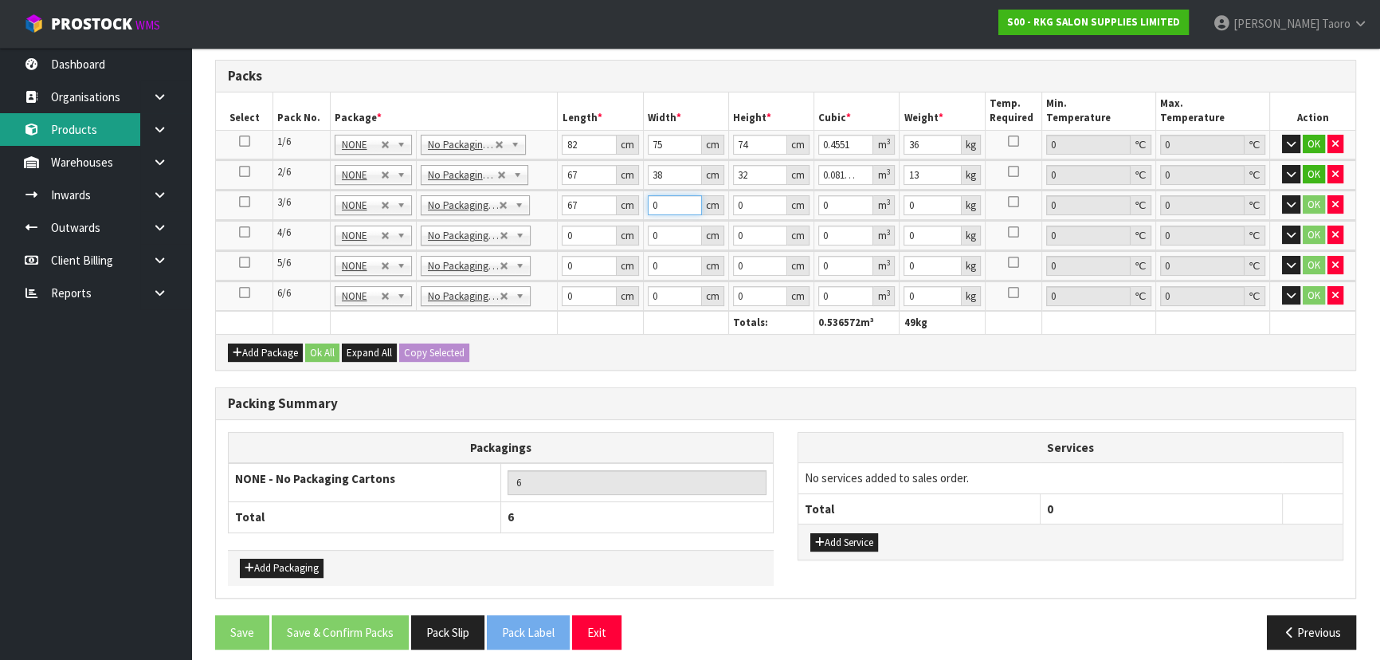
type input "2"
type input "38"
type input "2"
type input "0.005092"
type input "0"
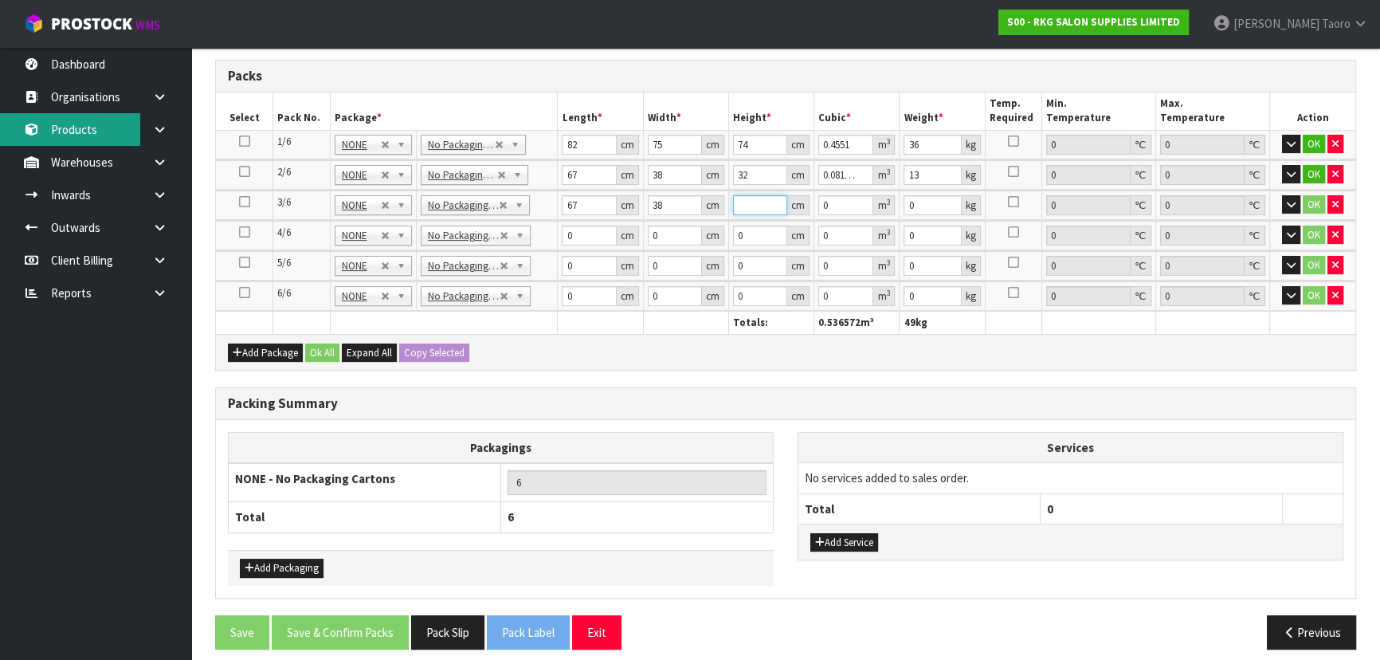
type input "3"
type input "0.007638"
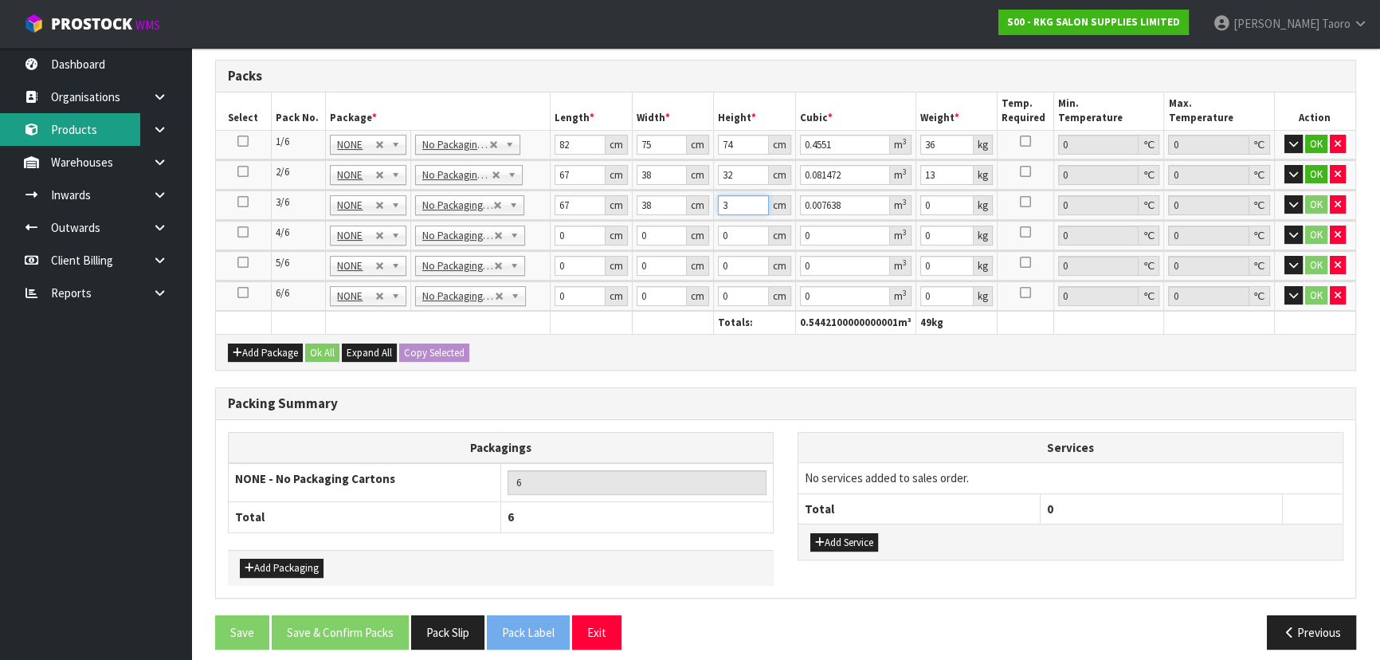
type input "32"
type input "0.081472"
type input "32"
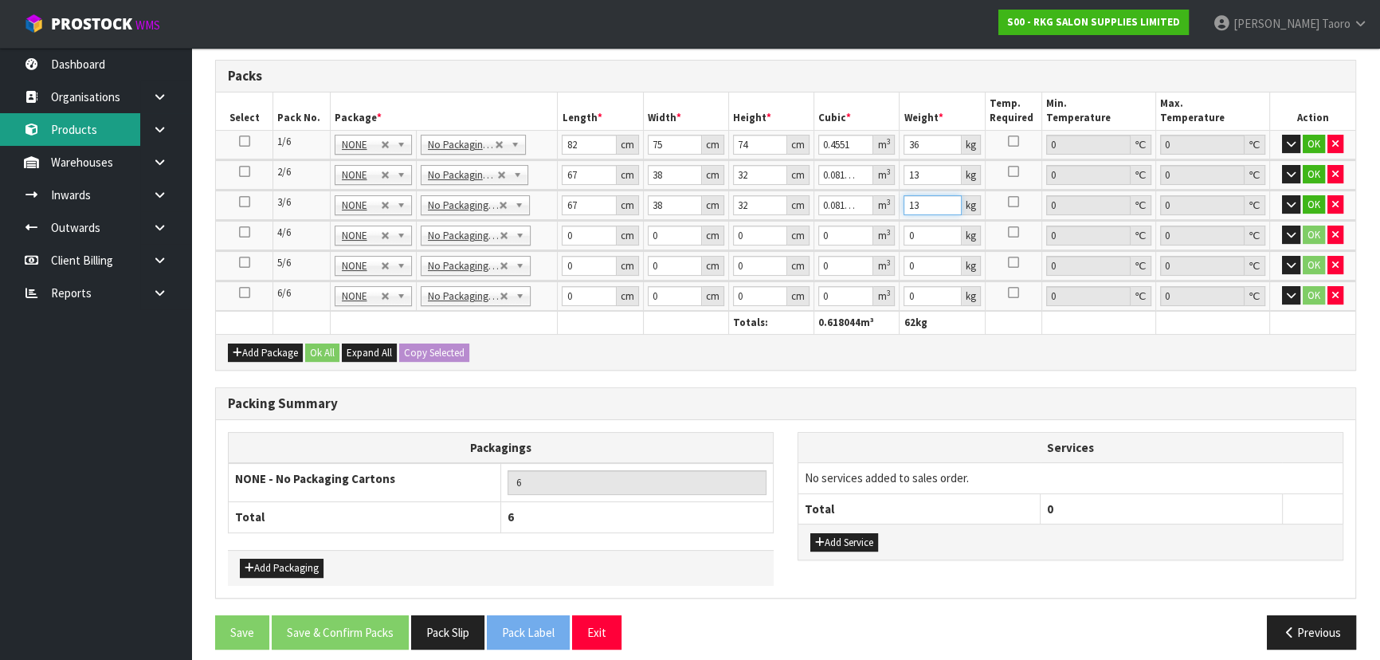
type input "13"
type input "63"
type input "54"
type input "3"
type input "0.010206"
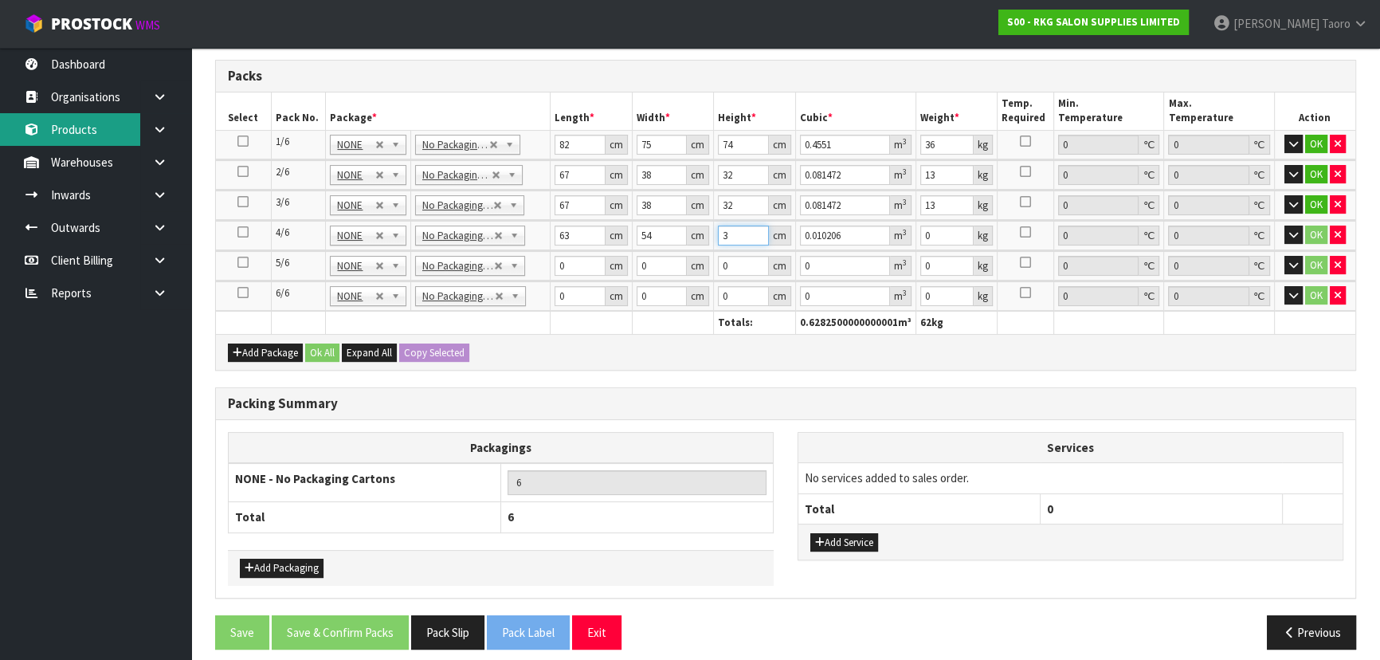
type input "36"
type input "0.122472"
type input "36"
type input "23"
type input "63"
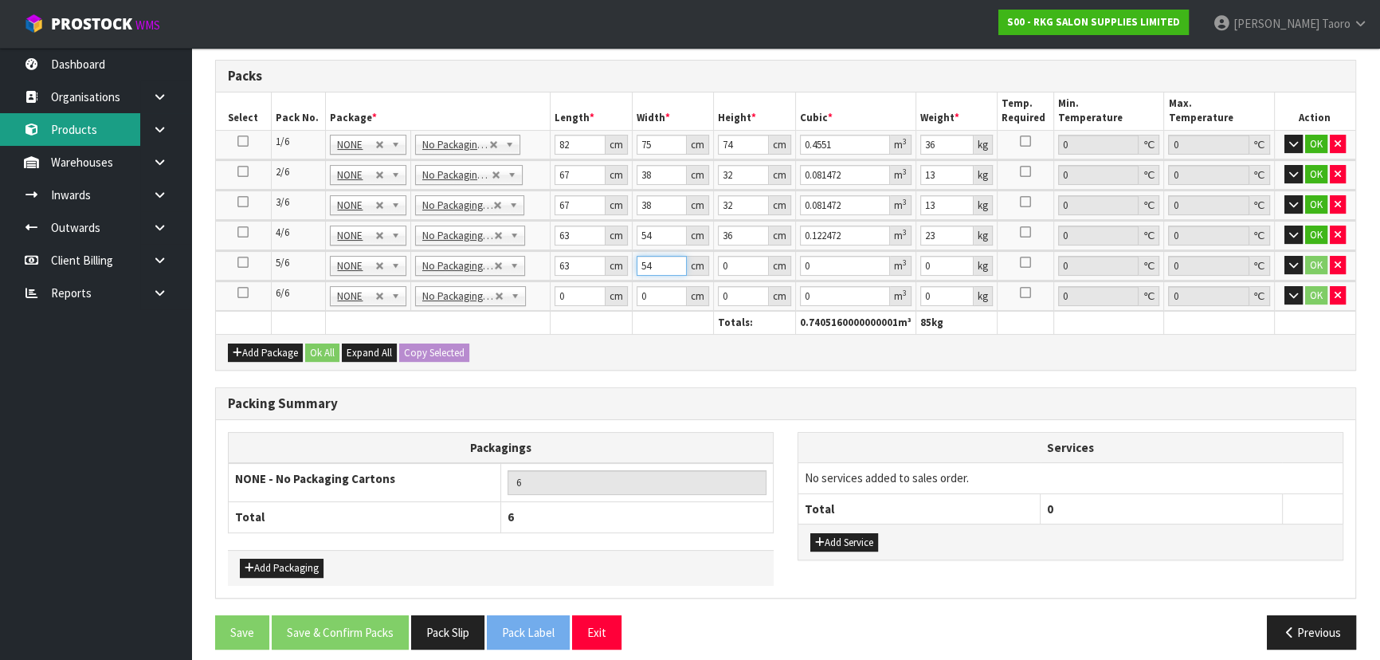
type input "54"
type input "3"
type input "0.010206"
type input "36"
type input "0.122472"
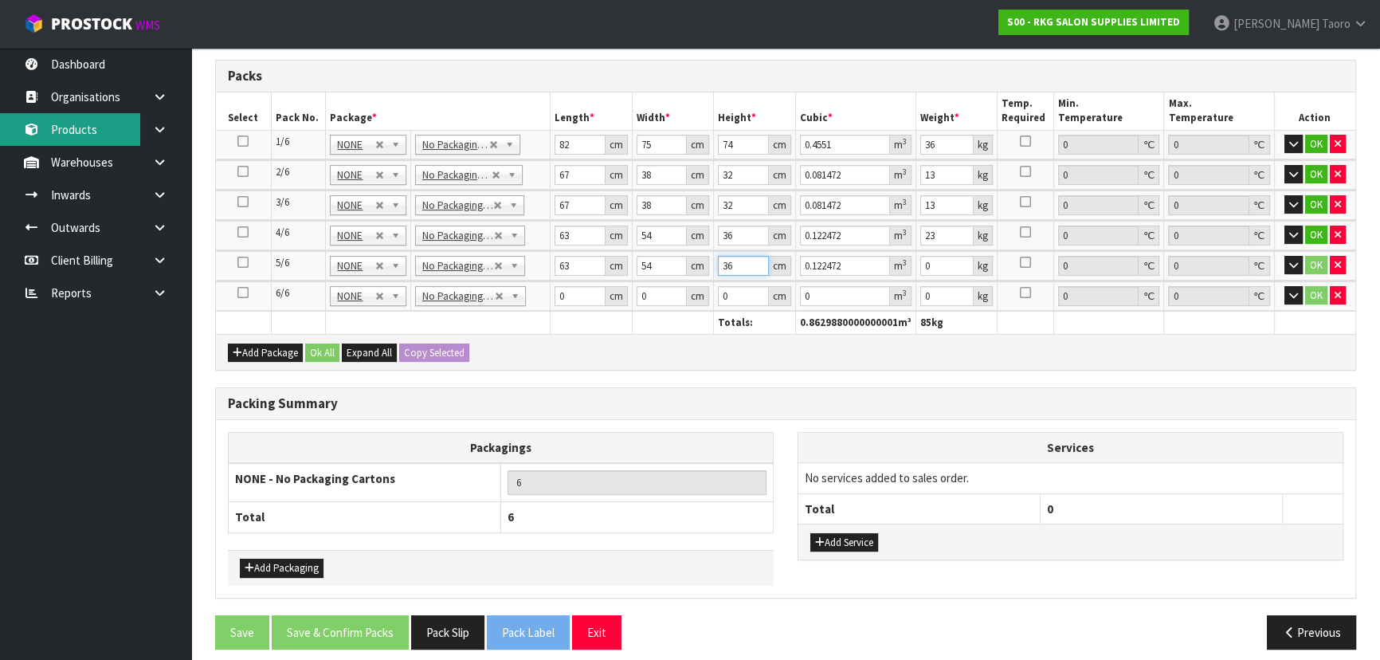
type input "36"
type input "23"
type input "82"
type input "75"
type input "7"
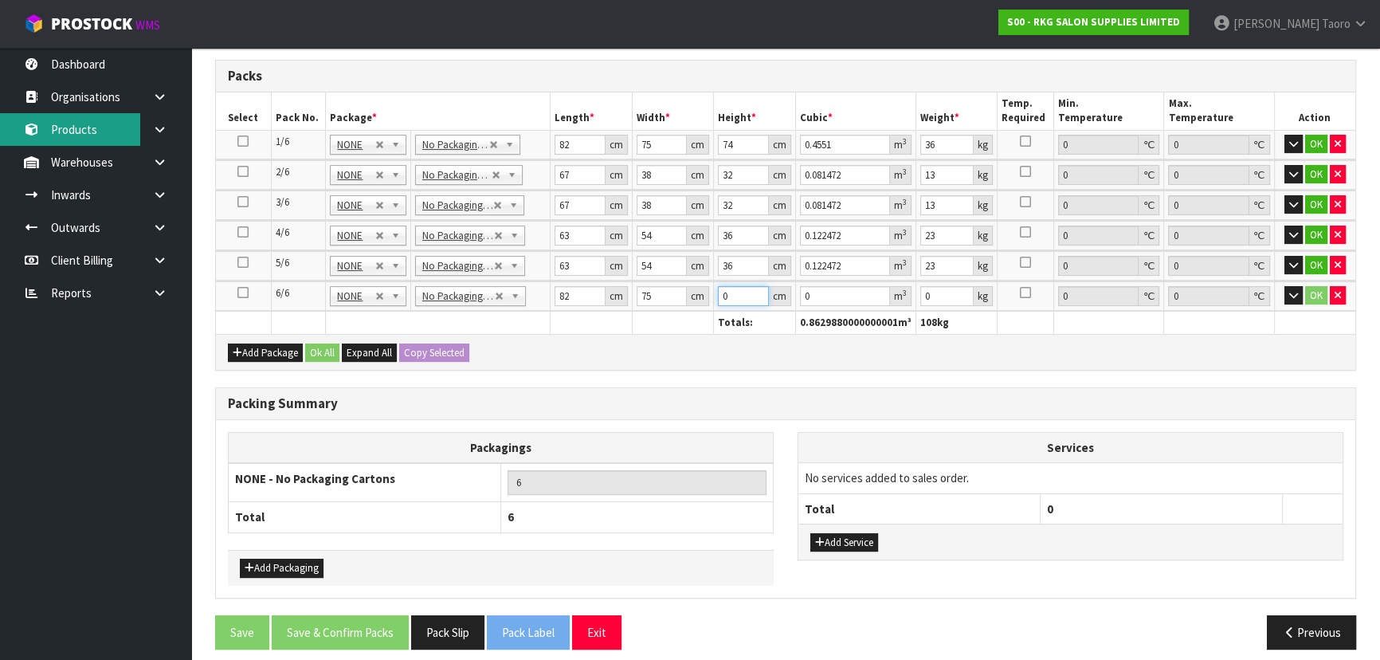
type input "0.04305"
type input "74"
type input "0.4551"
type input "74"
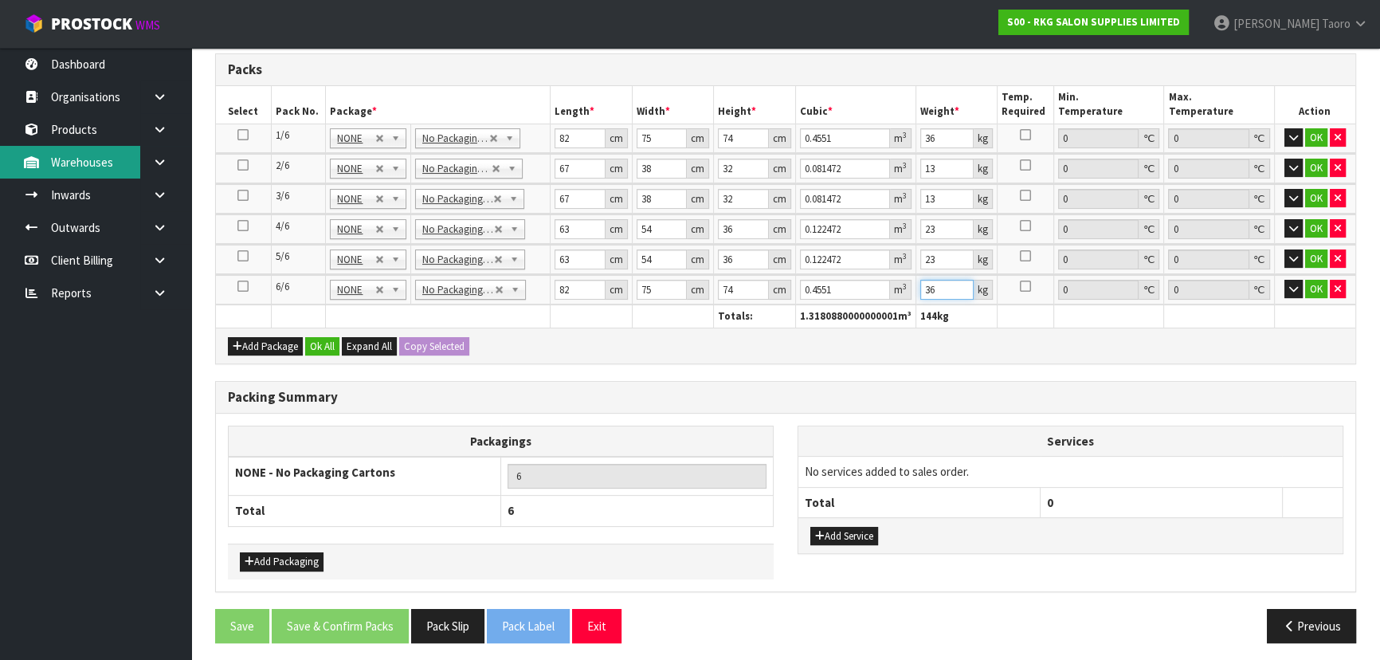
scroll to position [368, 0]
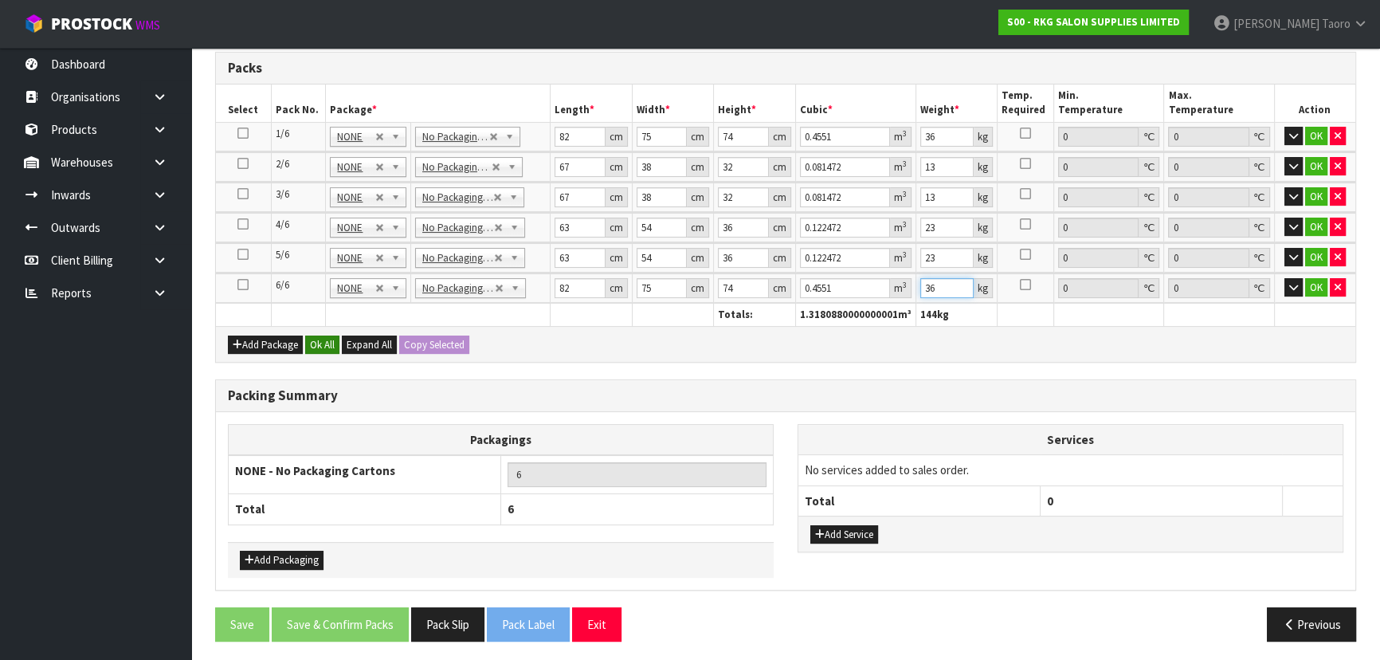
type input "36"
click at [322, 340] on button "Ok All" at bounding box center [322, 345] width 34 height 19
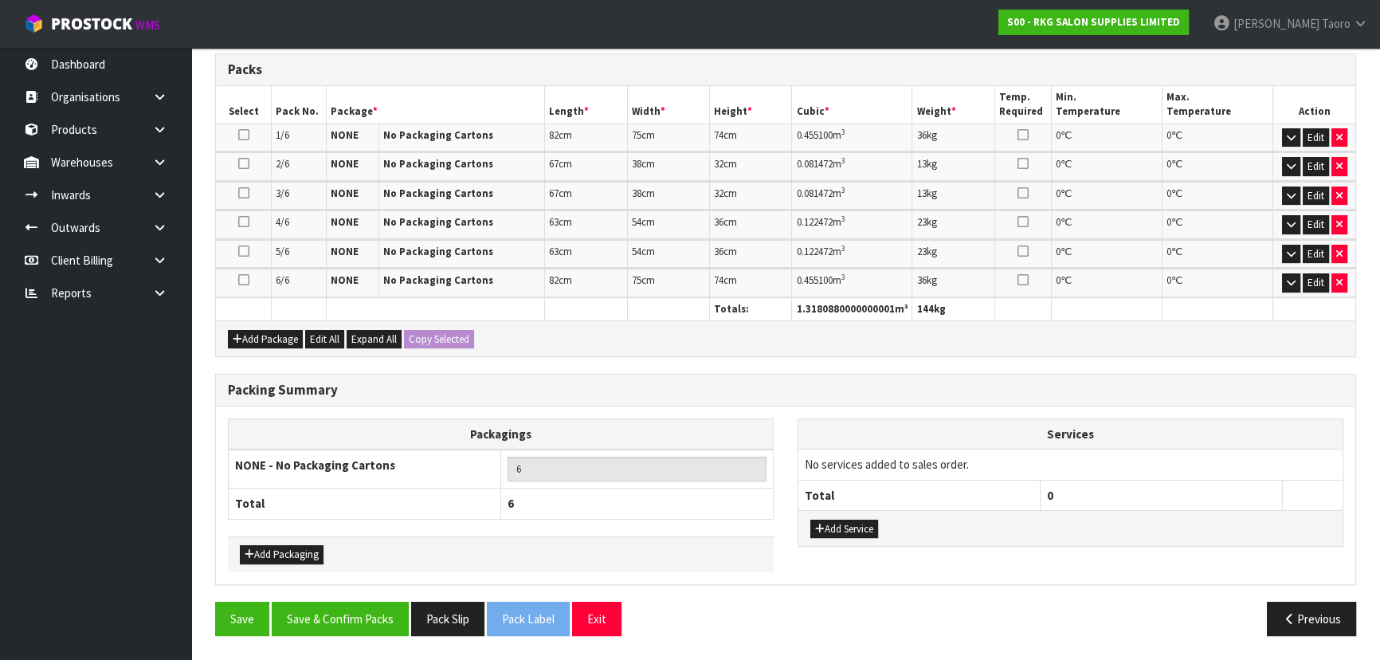
scroll to position [361, 0]
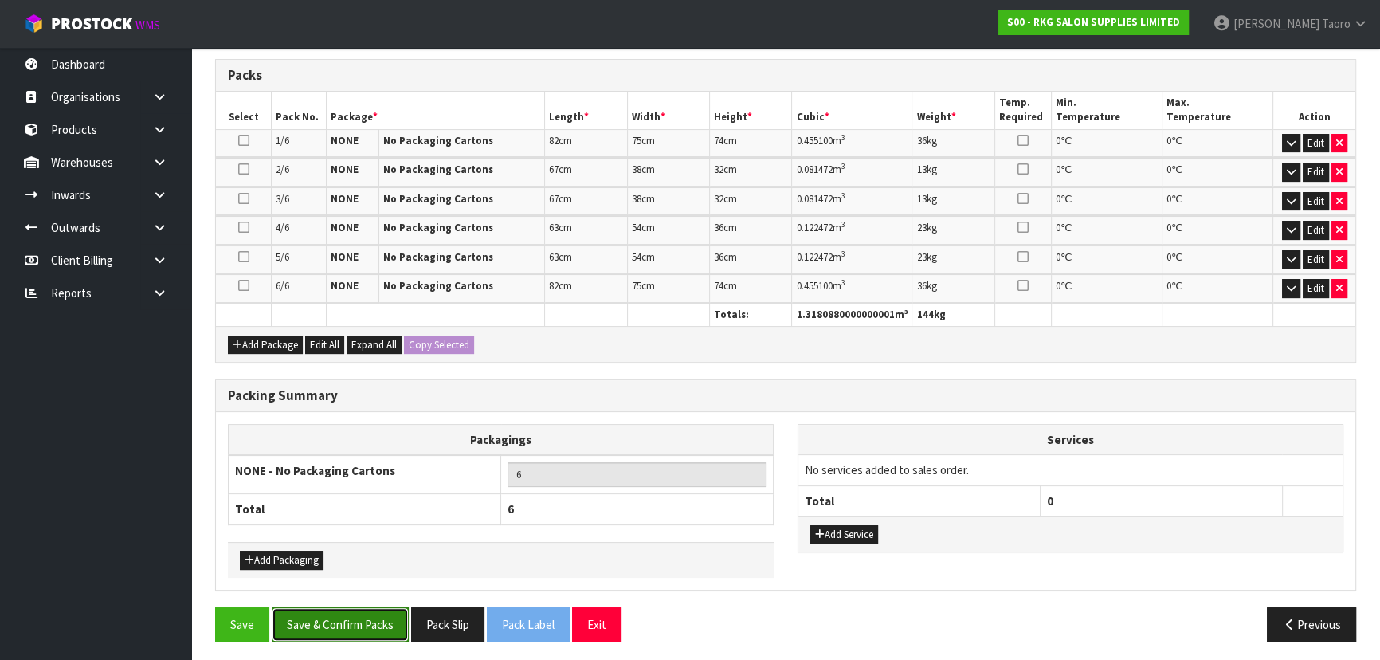
click at [387, 614] on button "Save & Confirm Packs" at bounding box center [340, 624] width 137 height 34
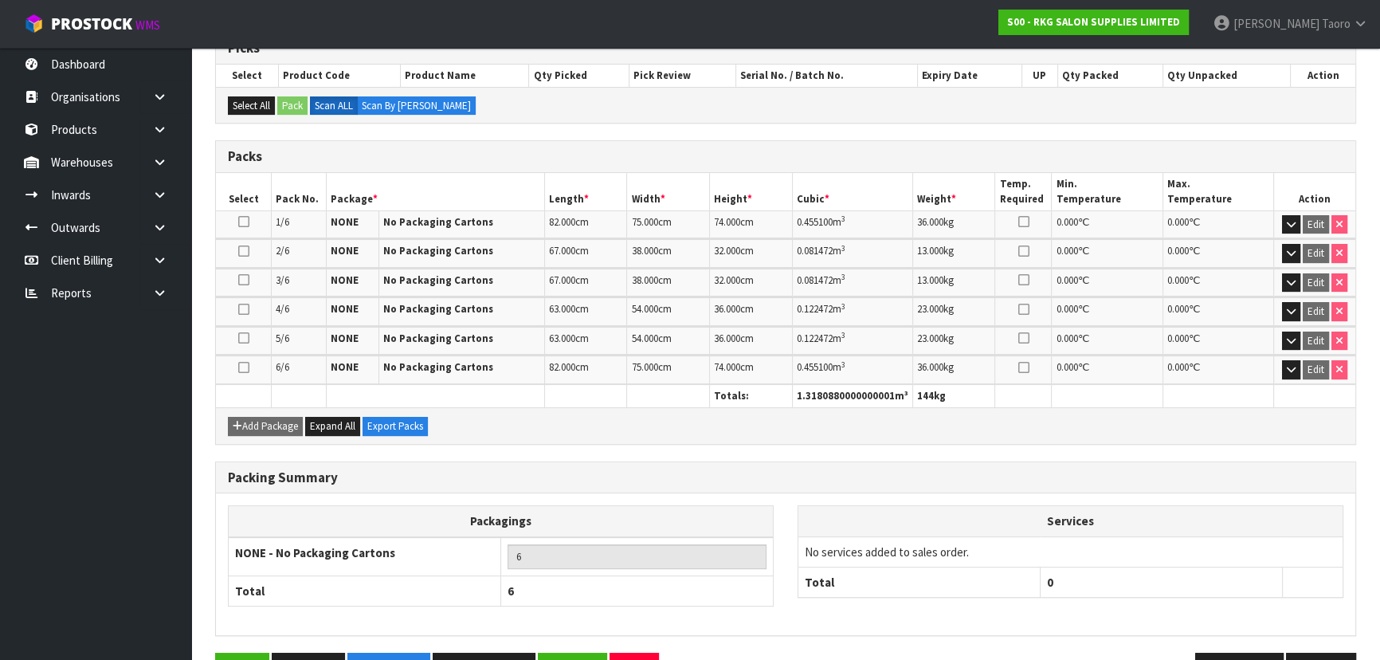
scroll to position [383, 0]
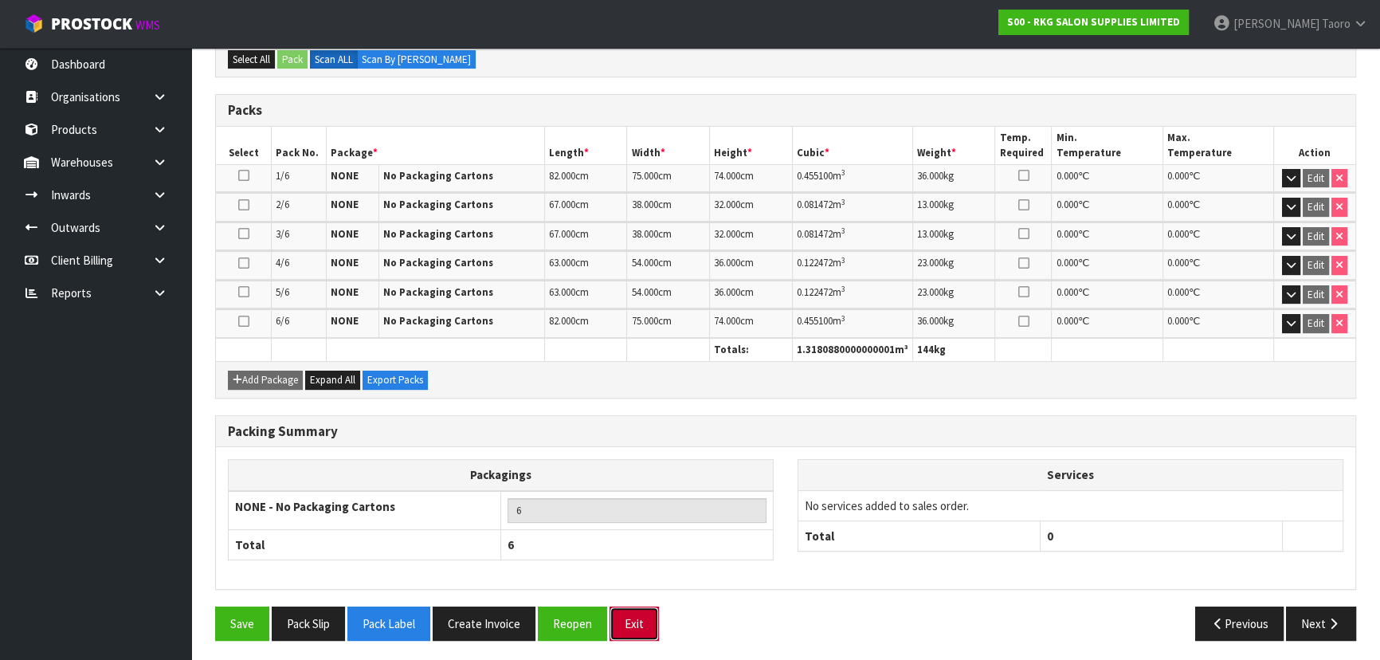
click at [646, 614] on button "Exit" at bounding box center [634, 624] width 49 height 34
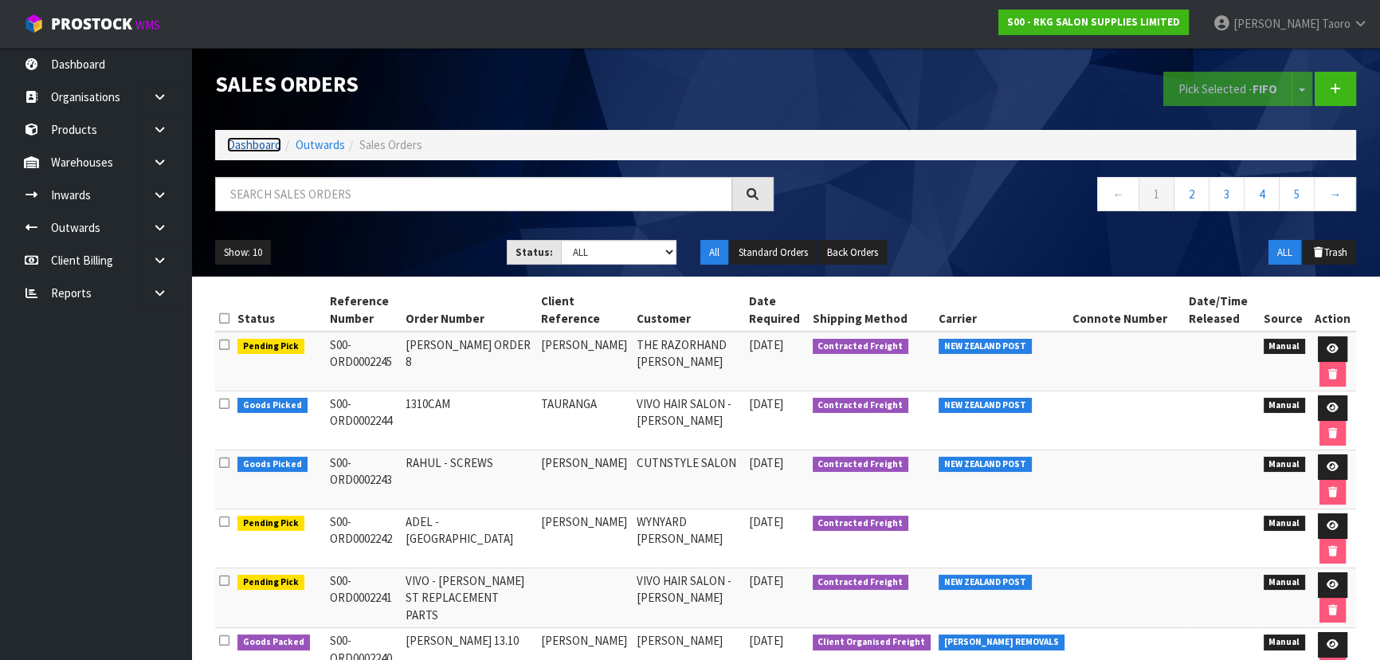
click at [269, 142] on link "Dashboard" at bounding box center [254, 144] width 54 height 15
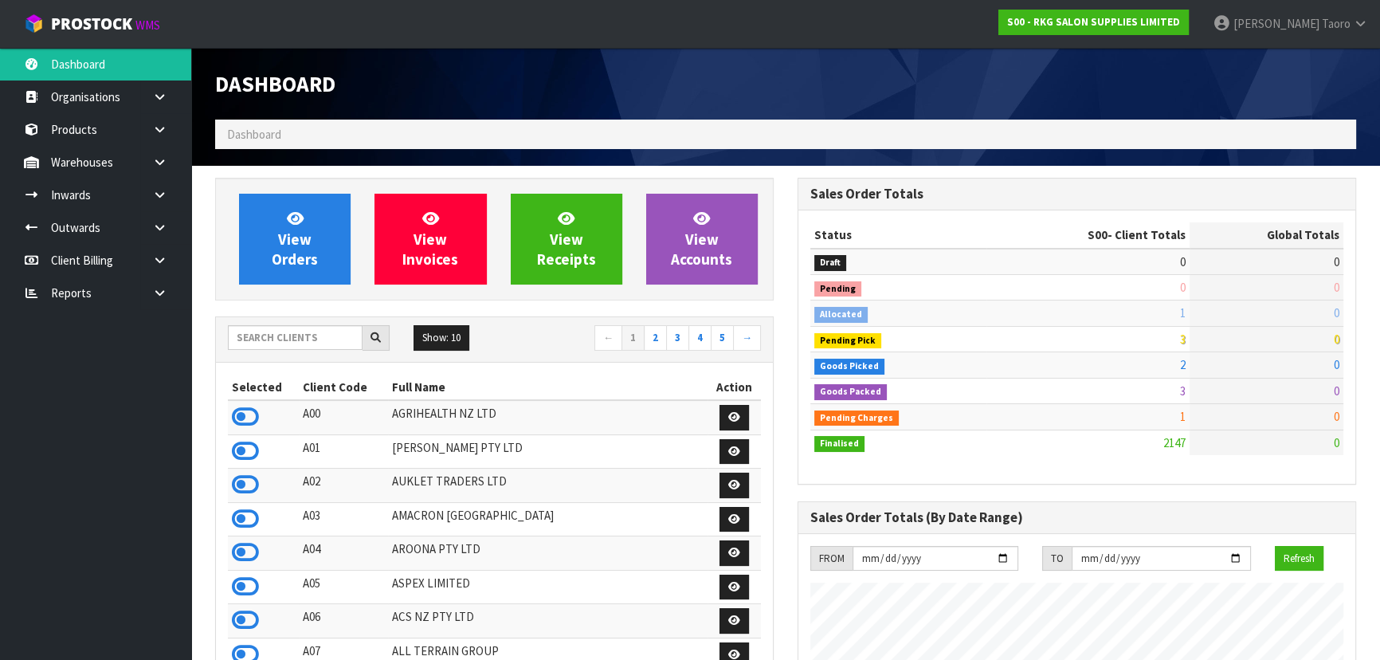
scroll to position [1205, 582]
